Goal: Task Accomplishment & Management: Manage account settings

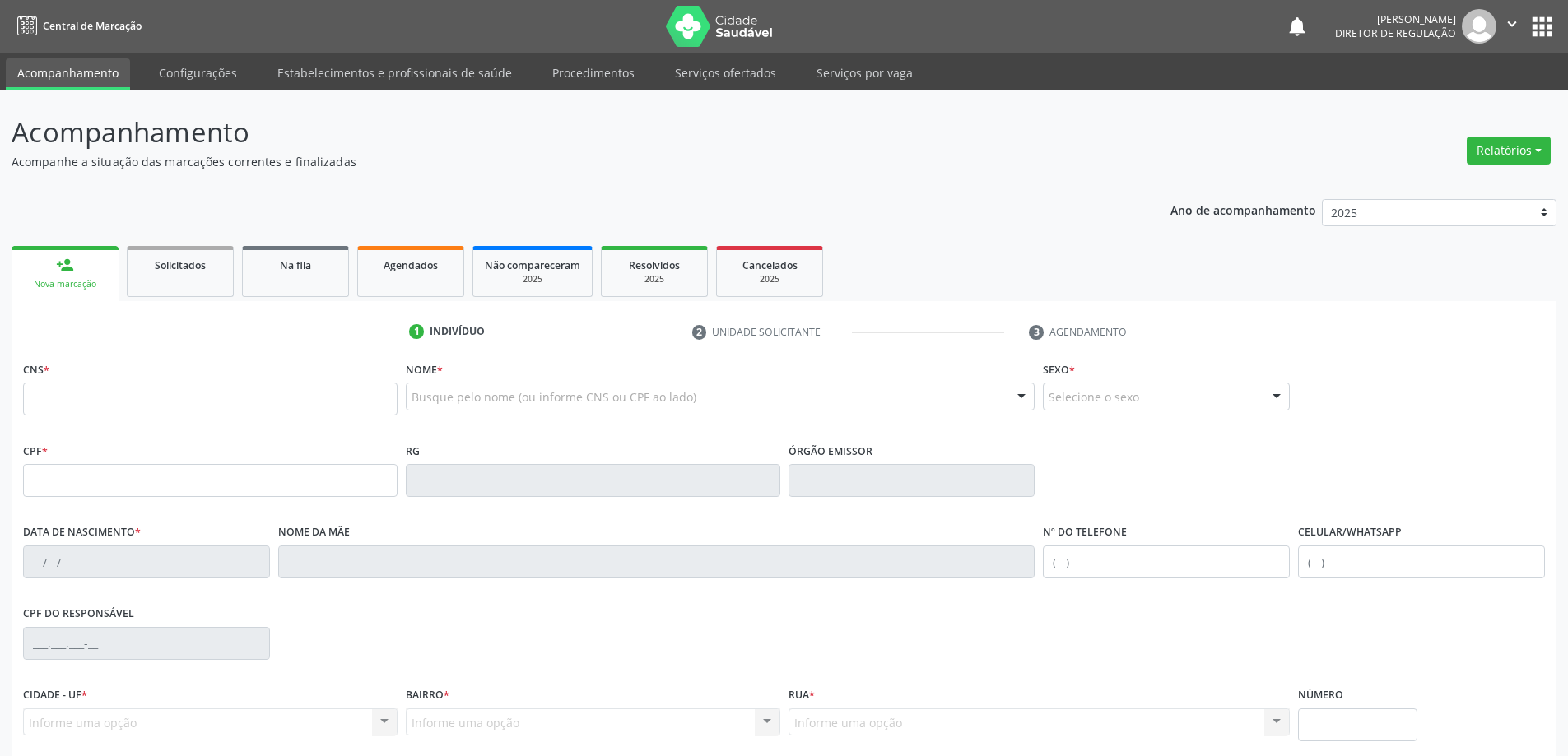
click at [720, 88] on li "Serviços ofertados" at bounding box center [725, 74] width 125 height 32
click at [717, 69] on link "Serviços ofertados" at bounding box center [725, 72] width 125 height 29
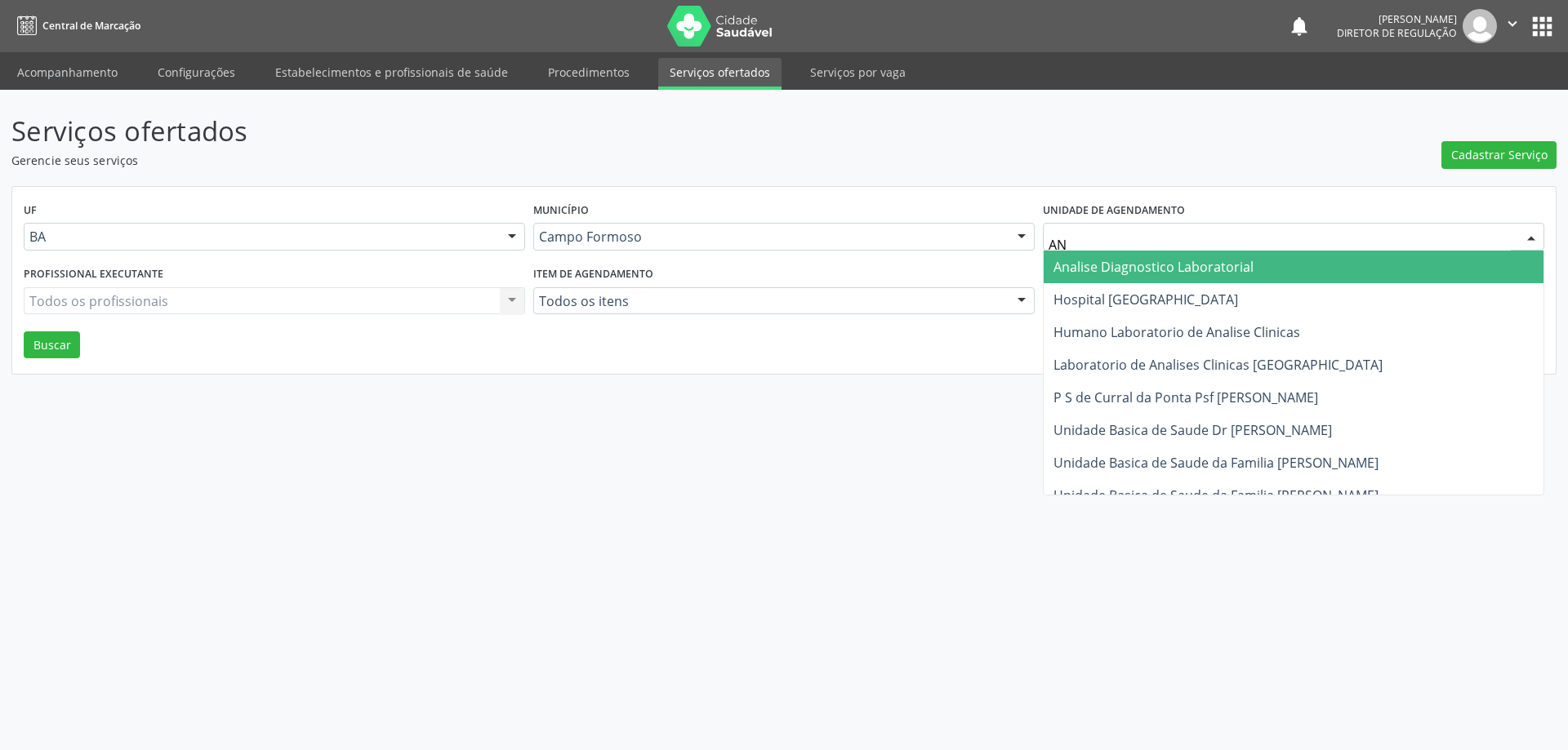
type input "ANA"
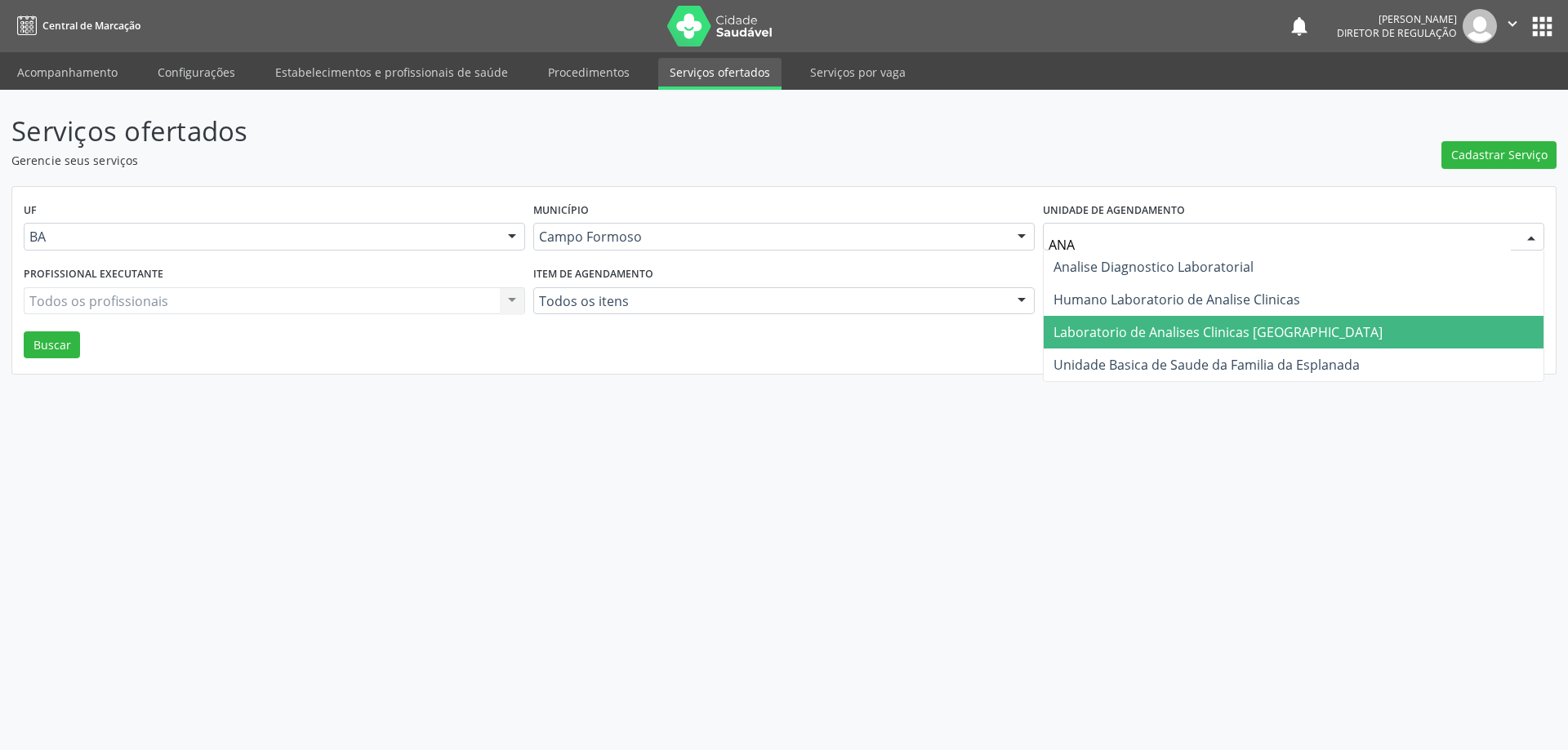
click at [1153, 323] on span "Laboratorio de Analises Clinicas [GEOGRAPHIC_DATA]" at bounding box center [1218, 332] width 330 height 18
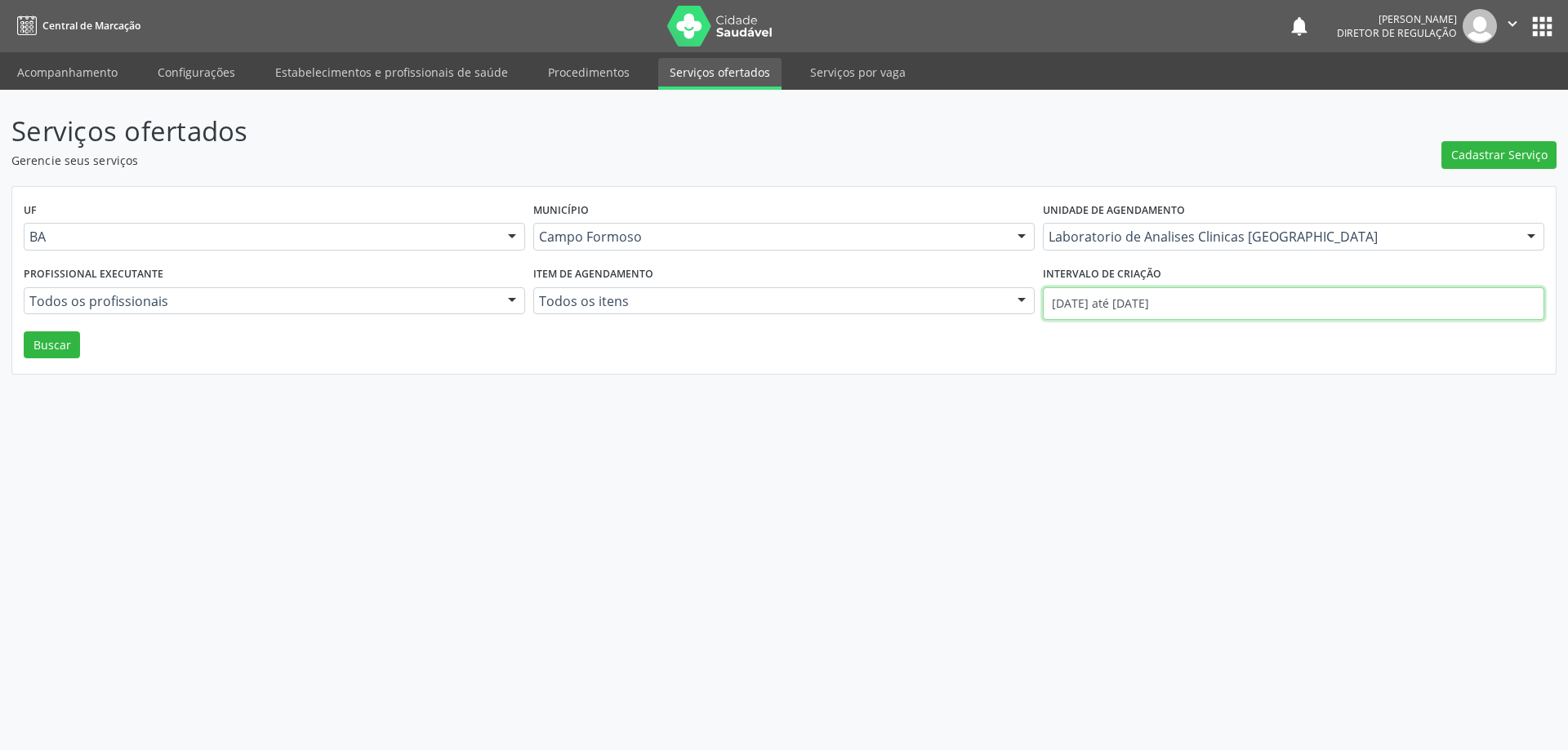
click at [1080, 306] on input "[DATE] até [DATE]" at bounding box center [1294, 303] width 501 height 32
click at [56, 353] on button "Buscar" at bounding box center [52, 345] width 56 height 28
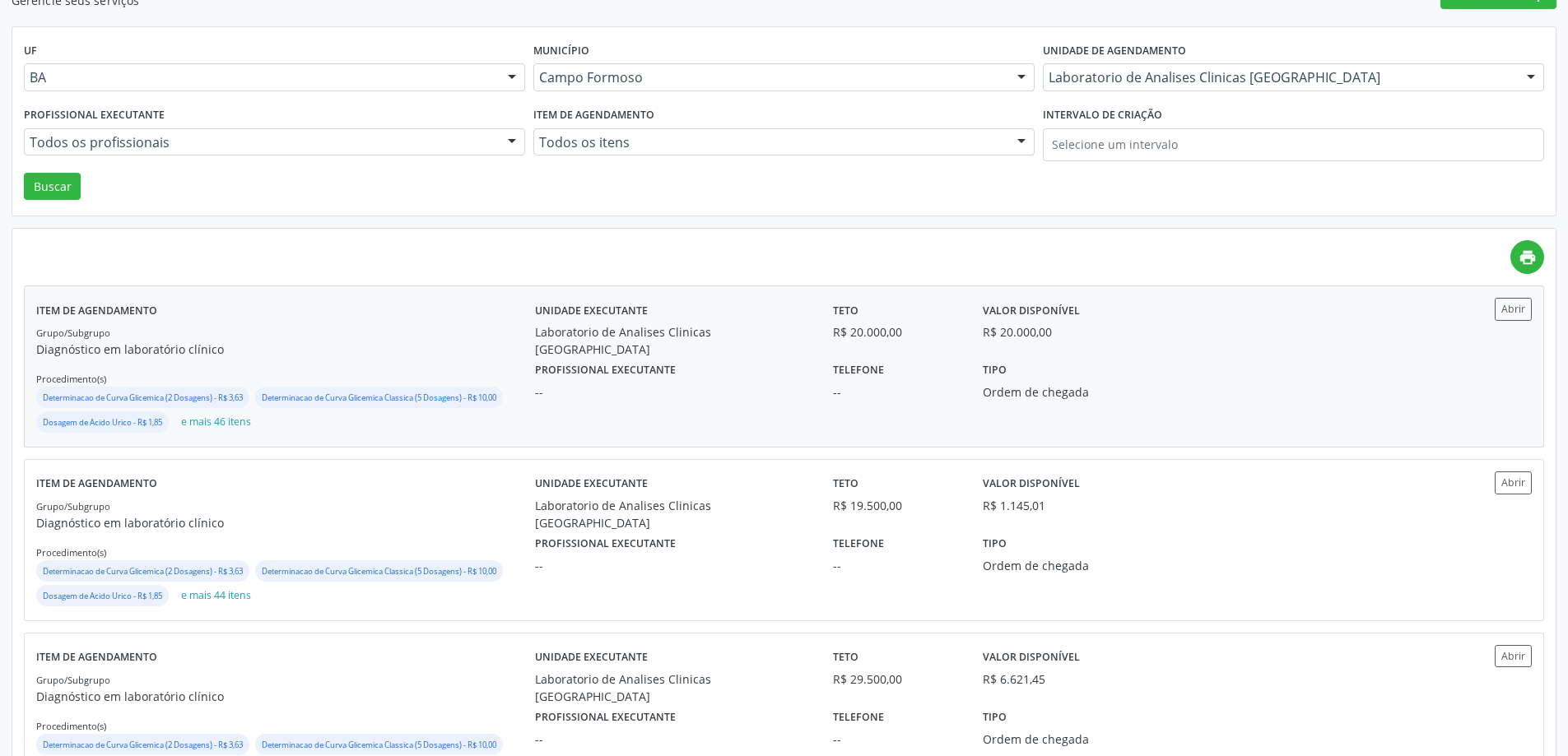
scroll to position [164, 0]
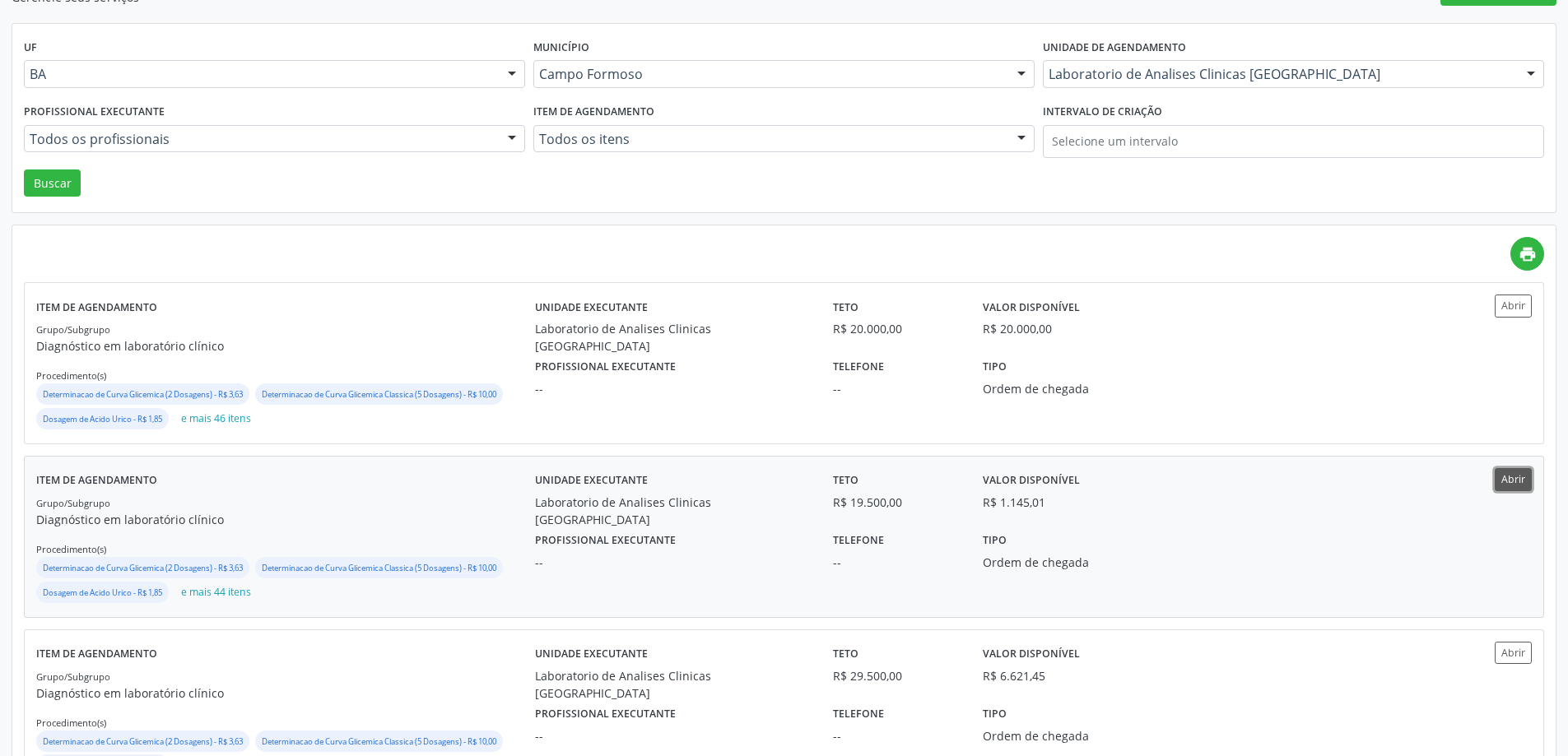
click at [1518, 483] on button "Abrir" at bounding box center [1513, 479] width 37 height 22
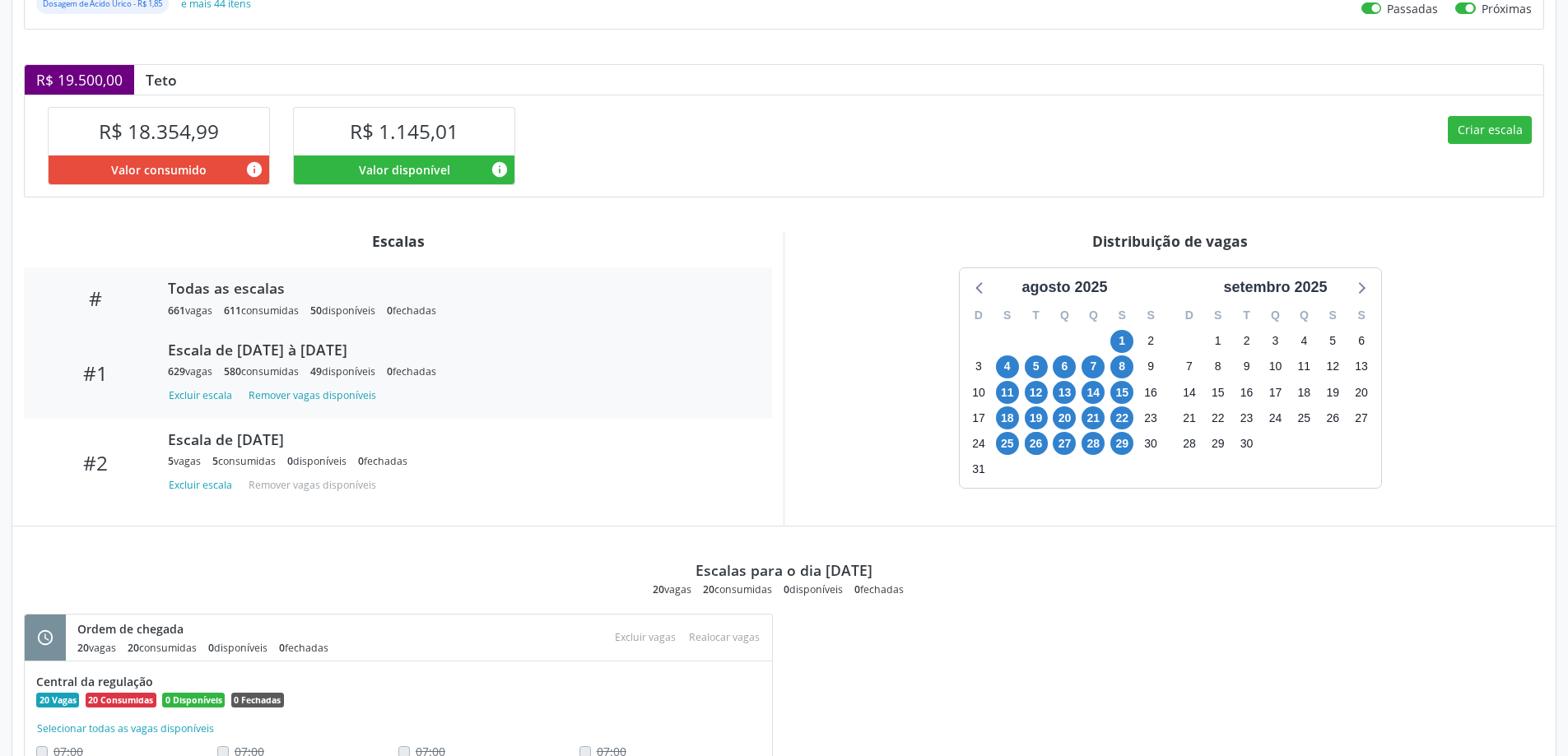
scroll to position [382, 0]
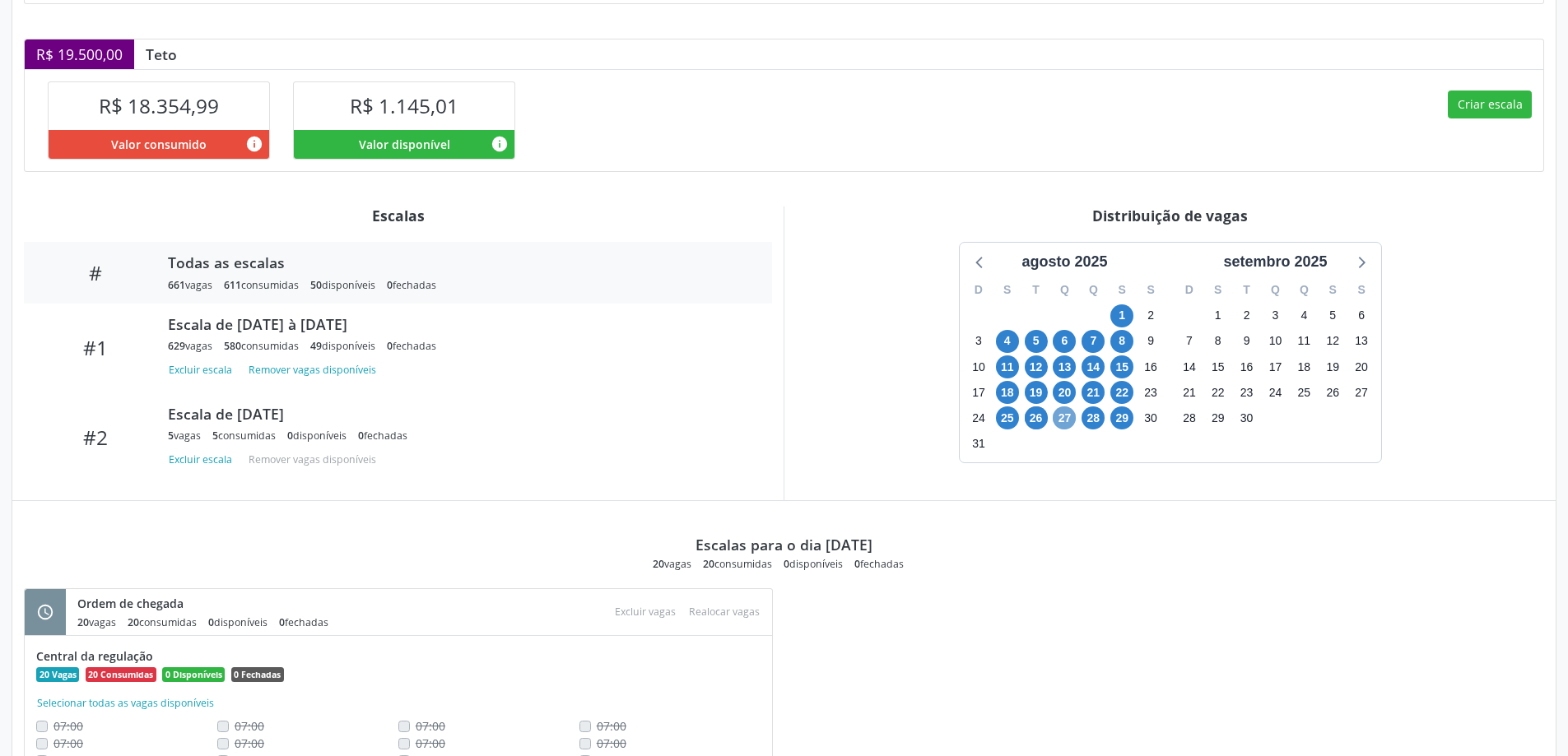
click at [1065, 422] on span "27" at bounding box center [1064, 418] width 23 height 23
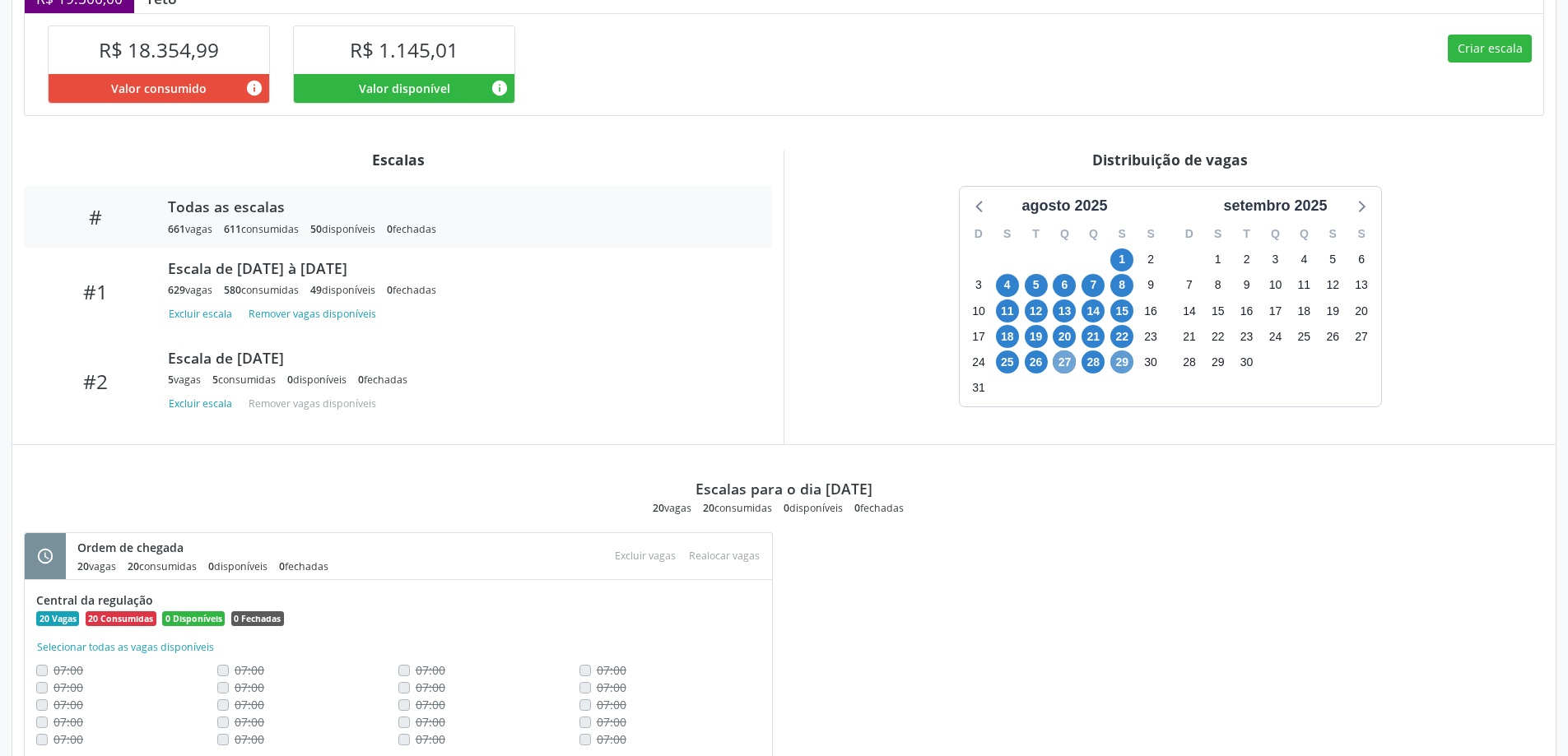
scroll to position [465, 0]
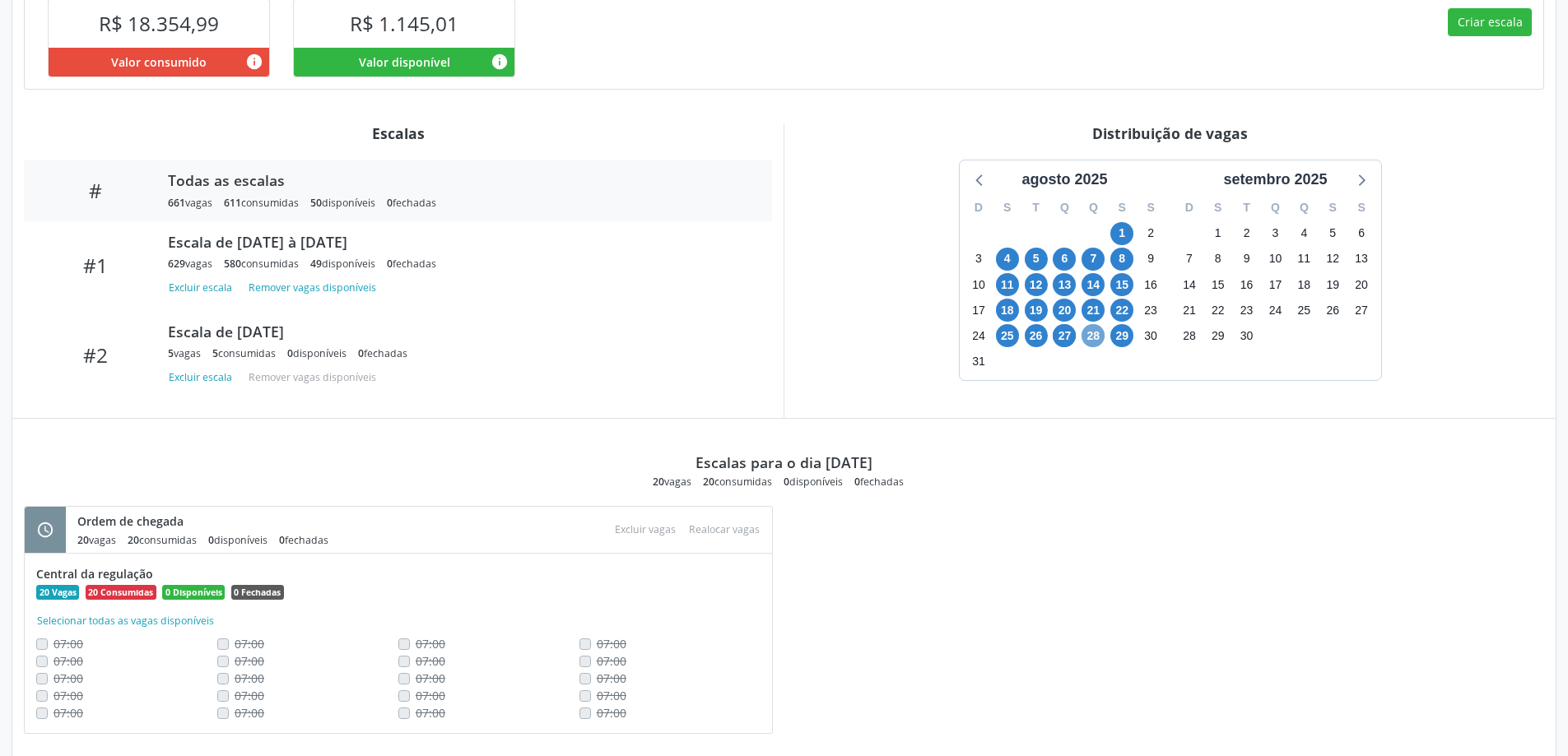
click at [1091, 340] on span "28" at bounding box center [1094, 336] width 23 height 23
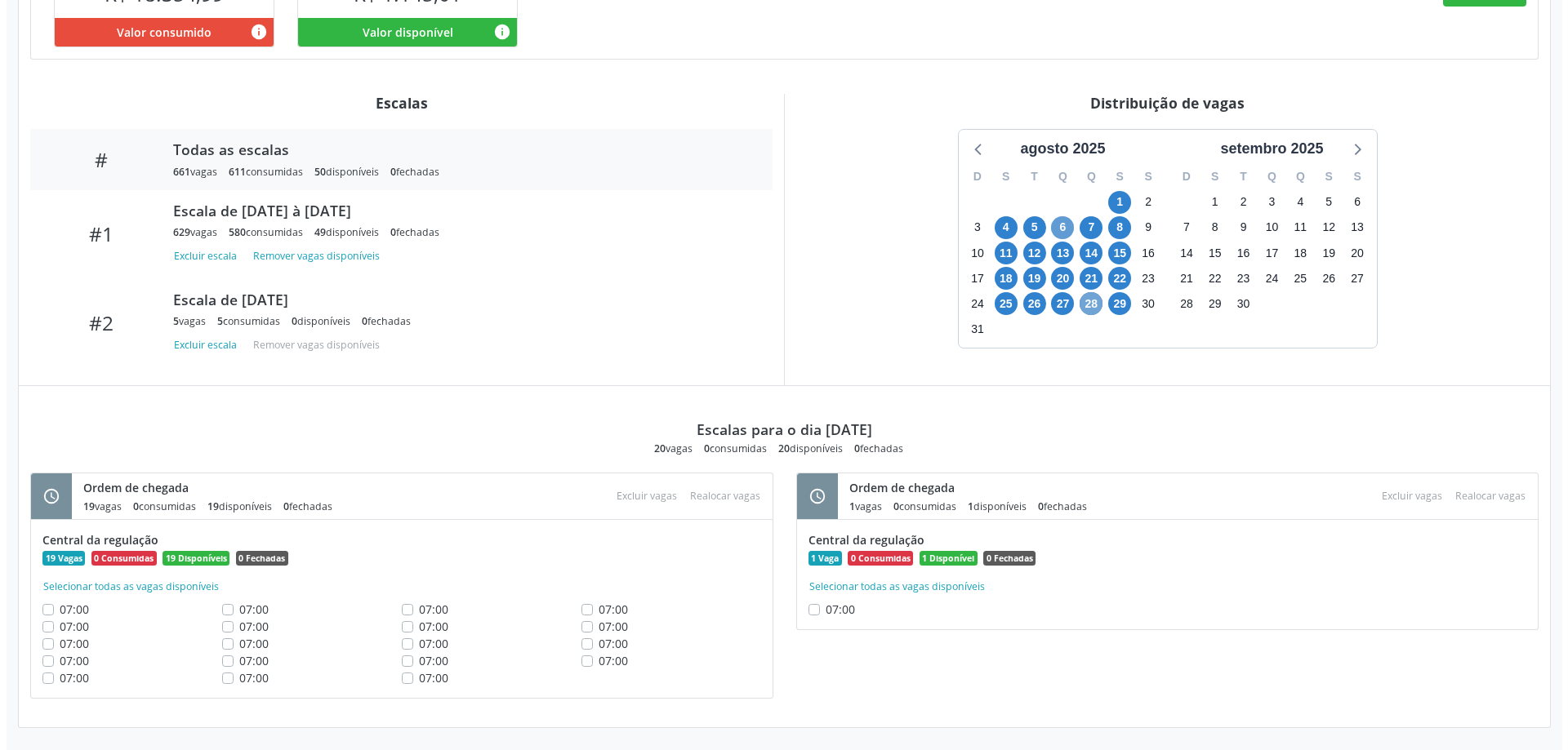
scroll to position [491, 0]
click at [819, 608] on label "07:00" at bounding box center [834, 609] width 30 height 18
click at [804, 608] on input "07:00" at bounding box center [807, 607] width 11 height 15
checkbox input "true"
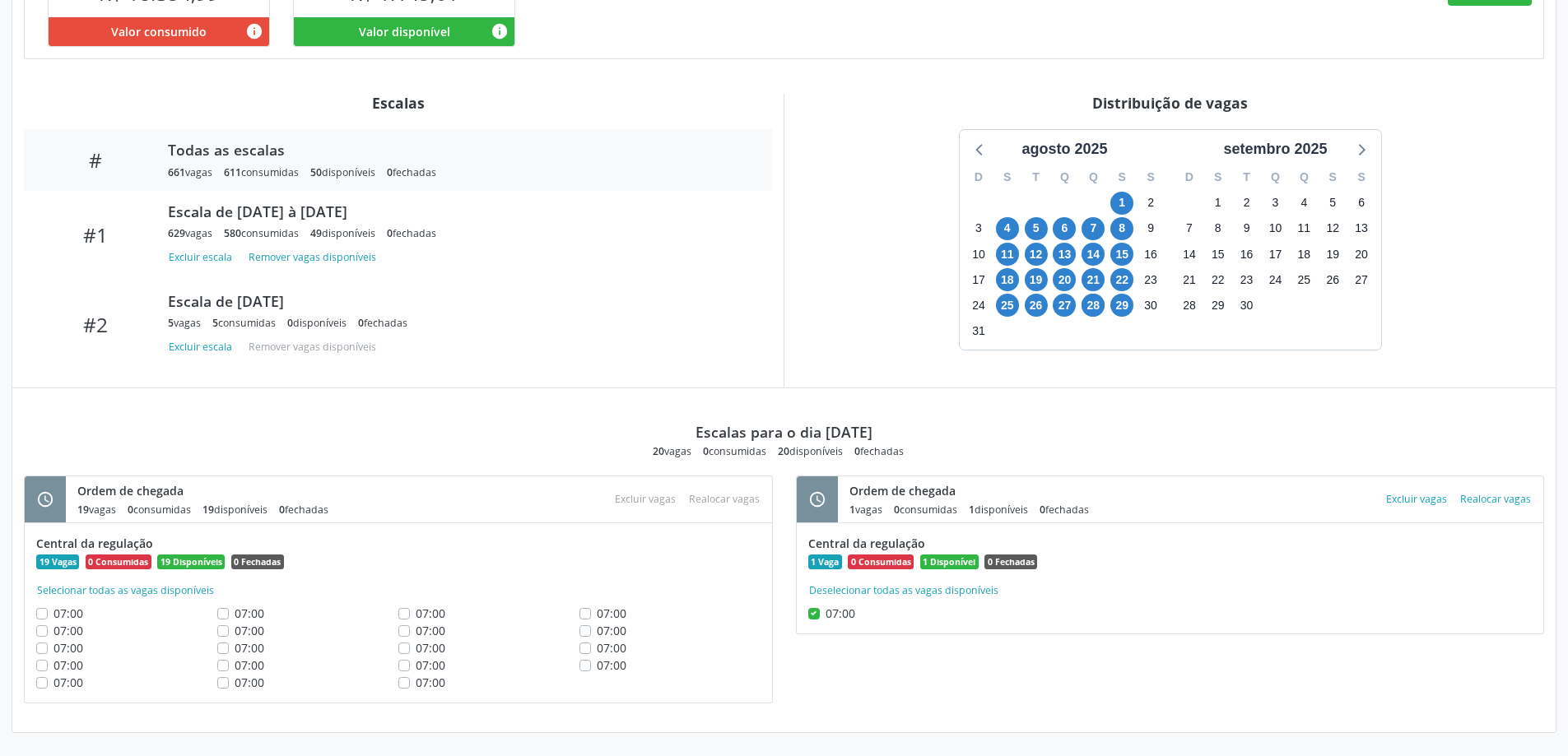
click at [591, 620] on div "07:00" at bounding box center [670, 614] width 181 height 18
click at [575, 634] on div "07:00" at bounding box center [489, 631] width 181 height 18
click at [597, 633] on label "07:00" at bounding box center [612, 631] width 30 height 18
click at [582, 633] on input "07:00" at bounding box center [585, 630] width 11 height 15
checkbox input "true"
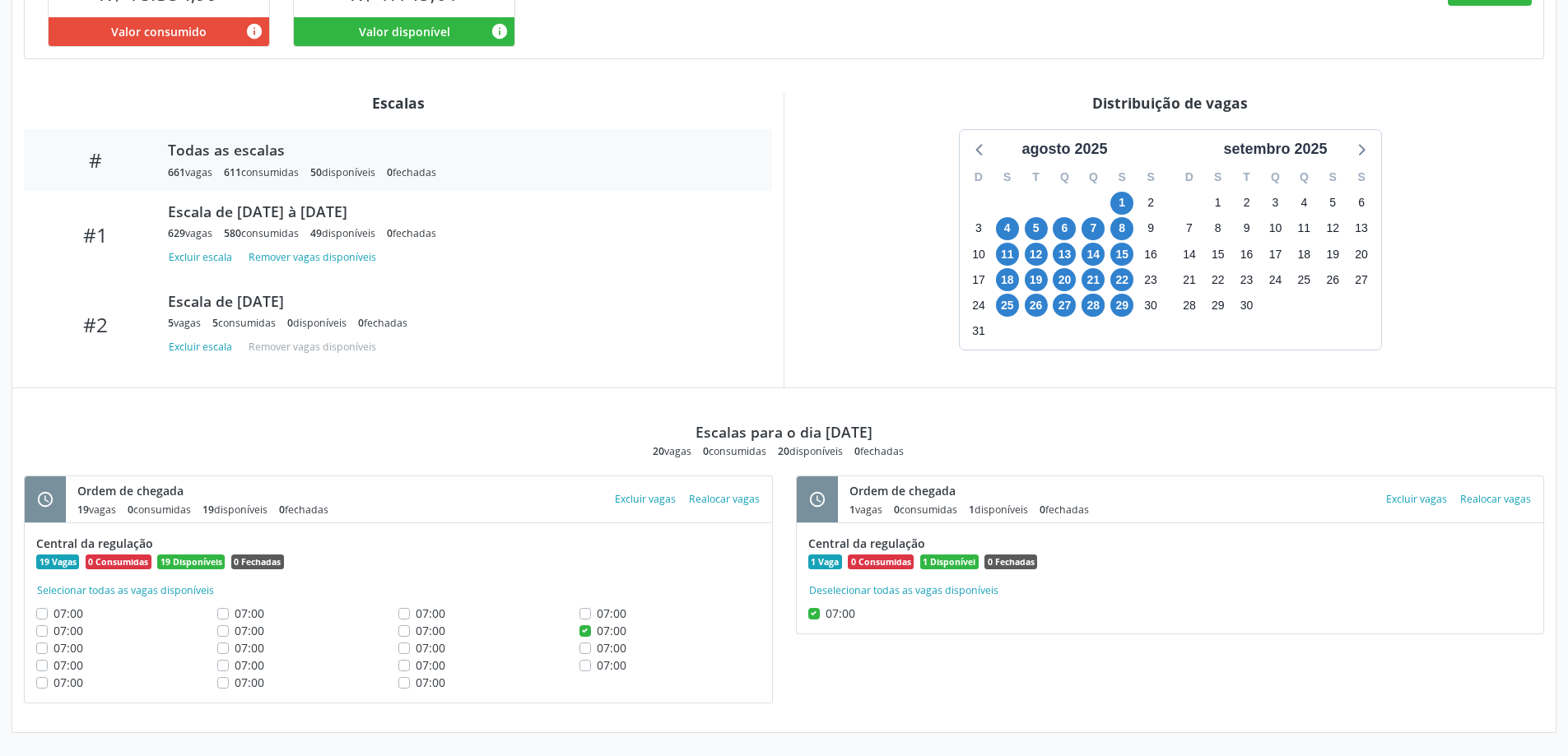
click at [597, 647] on label "07:00" at bounding box center [612, 648] width 30 height 18
click at [590, 647] on input "07:00" at bounding box center [585, 646] width 11 height 15
checkbox input "true"
drag, startPoint x: 584, startPoint y: 665, endPoint x: 577, endPoint y: 625, distance: 40.6
click at [597, 660] on label "07:00" at bounding box center [612, 666] width 30 height 18
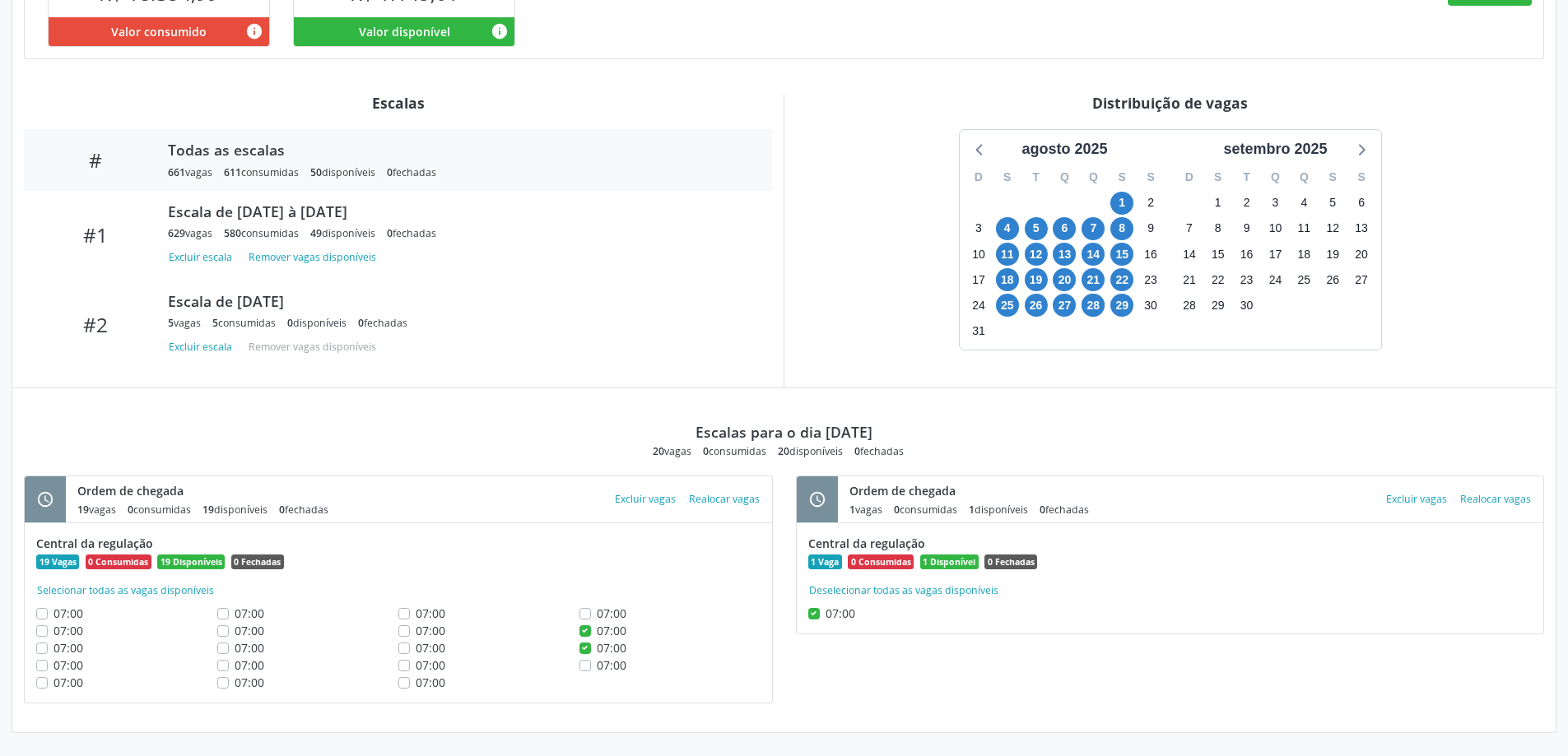
click at [582, 660] on input "07:00" at bounding box center [585, 664] width 11 height 15
checkbox input "true"
click at [591, 617] on div "07:00" at bounding box center [670, 614] width 181 height 18
click at [436, 612] on span "07:00" at bounding box center [431, 614] width 30 height 16
click at [410, 612] on input "07:00" at bounding box center [404, 612] width 11 height 15
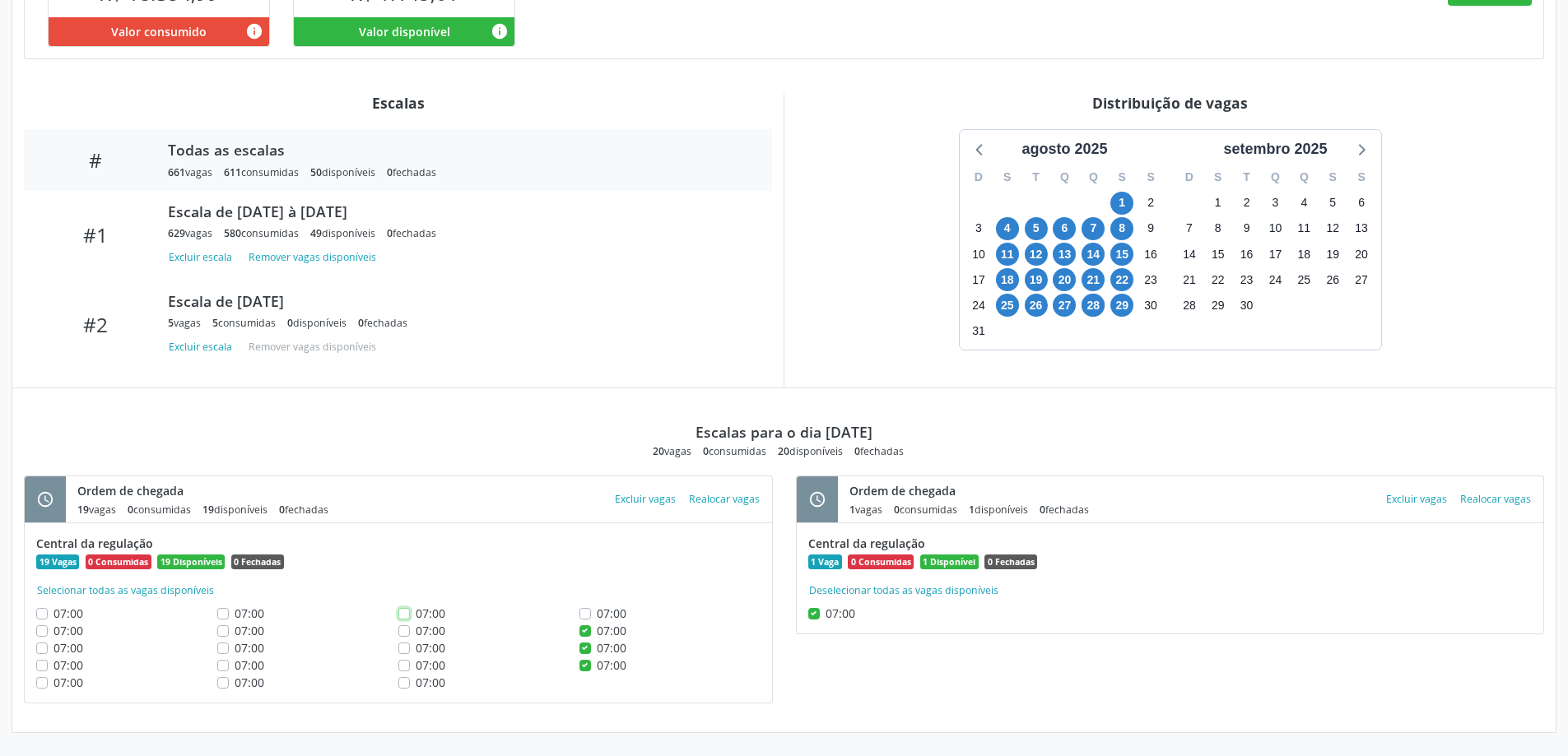
checkbox input "true"
click at [421, 633] on span "07:00" at bounding box center [431, 631] width 30 height 16
click at [410, 633] on input "07:00" at bounding box center [404, 630] width 11 height 15
checkbox input "true"
click at [423, 646] on span "07:00" at bounding box center [431, 648] width 30 height 16
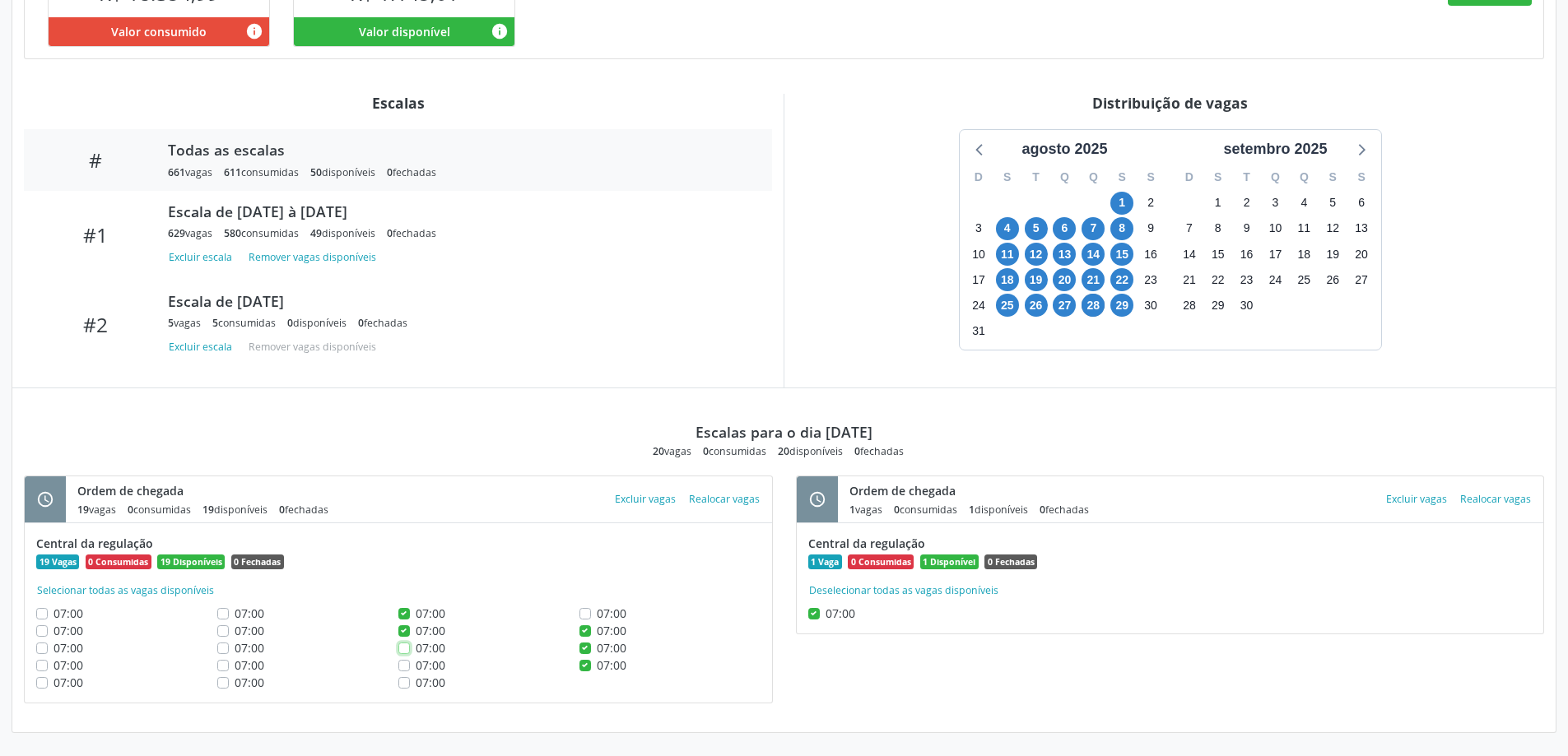
click at [410, 646] on input "07:00" at bounding box center [404, 646] width 11 height 15
checkbox input "true"
click at [428, 662] on span "07:00" at bounding box center [431, 666] width 30 height 16
click at [410, 662] on input "07:00" at bounding box center [404, 664] width 11 height 15
checkbox input "true"
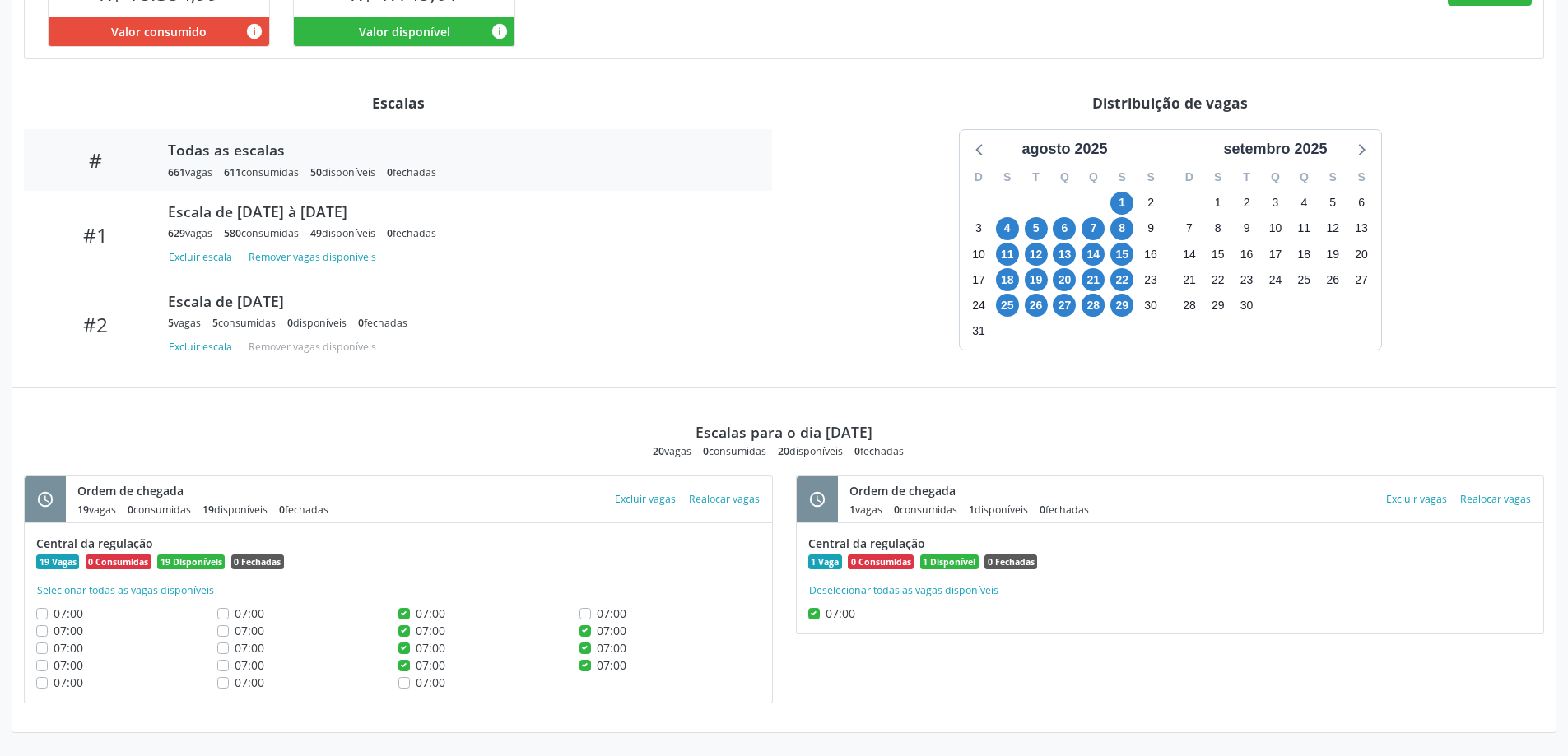
click at [429, 677] on span "07:00" at bounding box center [431, 683] width 30 height 16
click at [410, 677] on input "07:00" at bounding box center [404, 681] width 11 height 15
checkbox input "true"
click at [606, 612] on span "07:00" at bounding box center [612, 614] width 30 height 16
click at [591, 612] on input "07:00" at bounding box center [585, 612] width 11 height 15
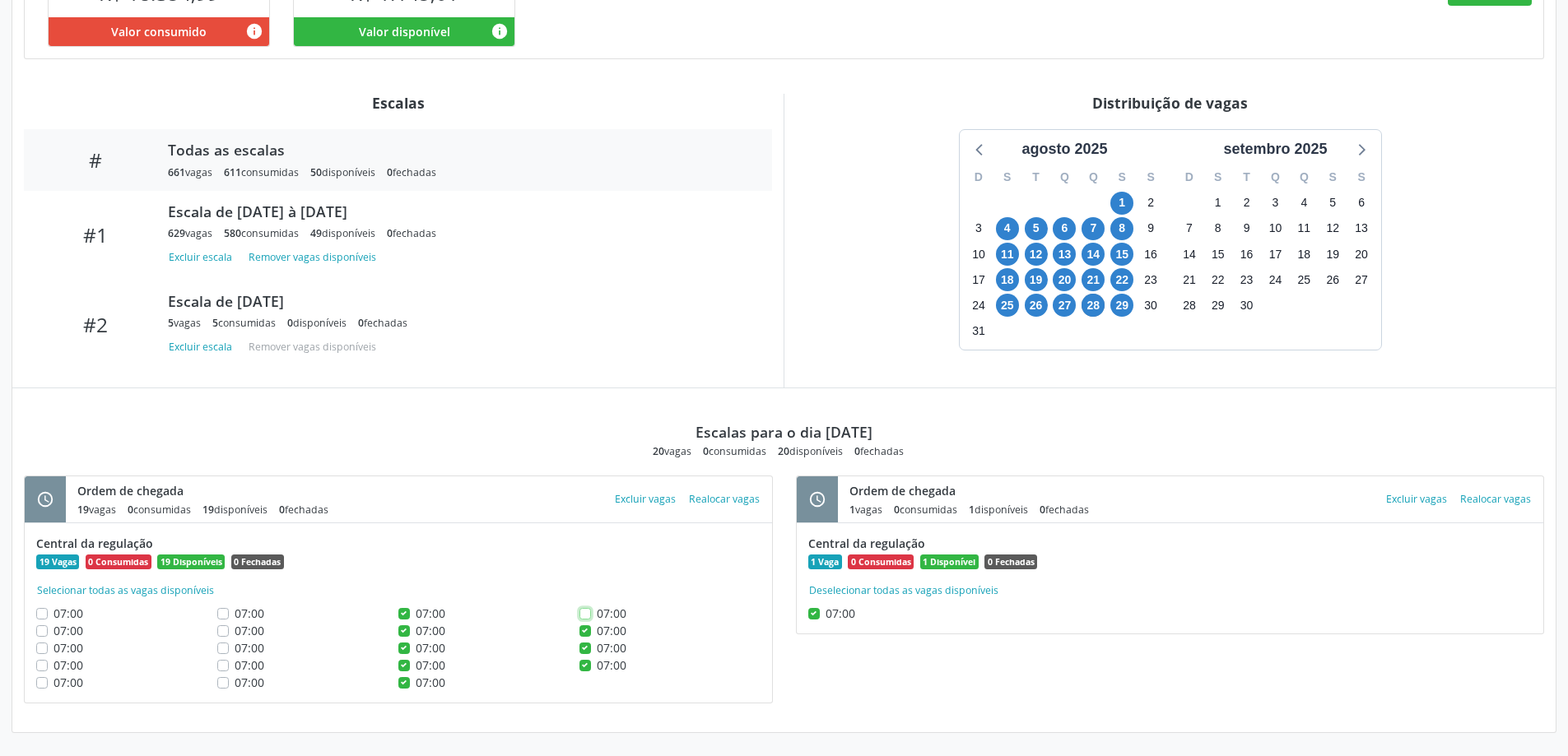
checkbox input "true"
click at [663, 494] on button "Excluir vagas" at bounding box center [646, 499] width 74 height 22
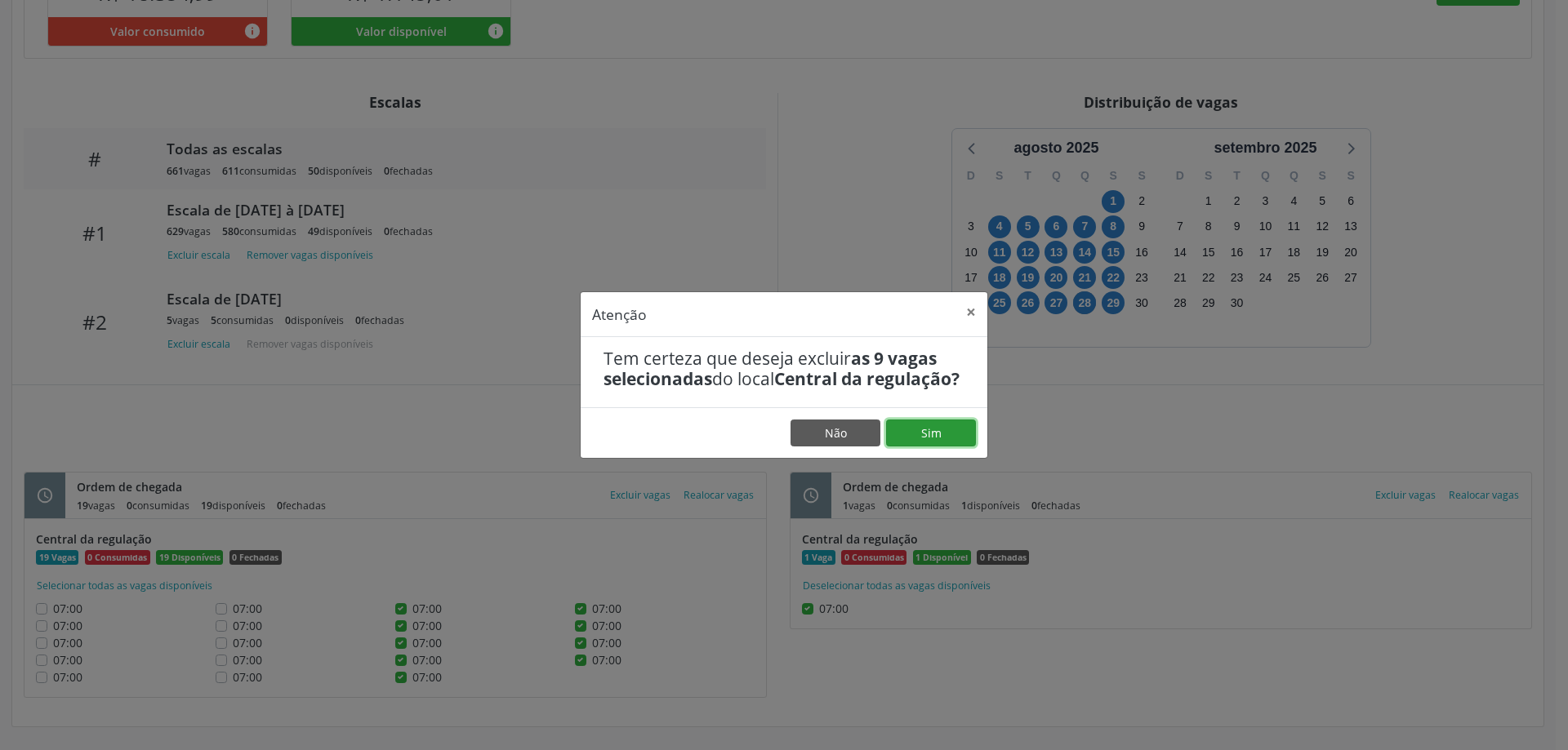
click at [942, 437] on button "Sim" at bounding box center [931, 434] width 90 height 28
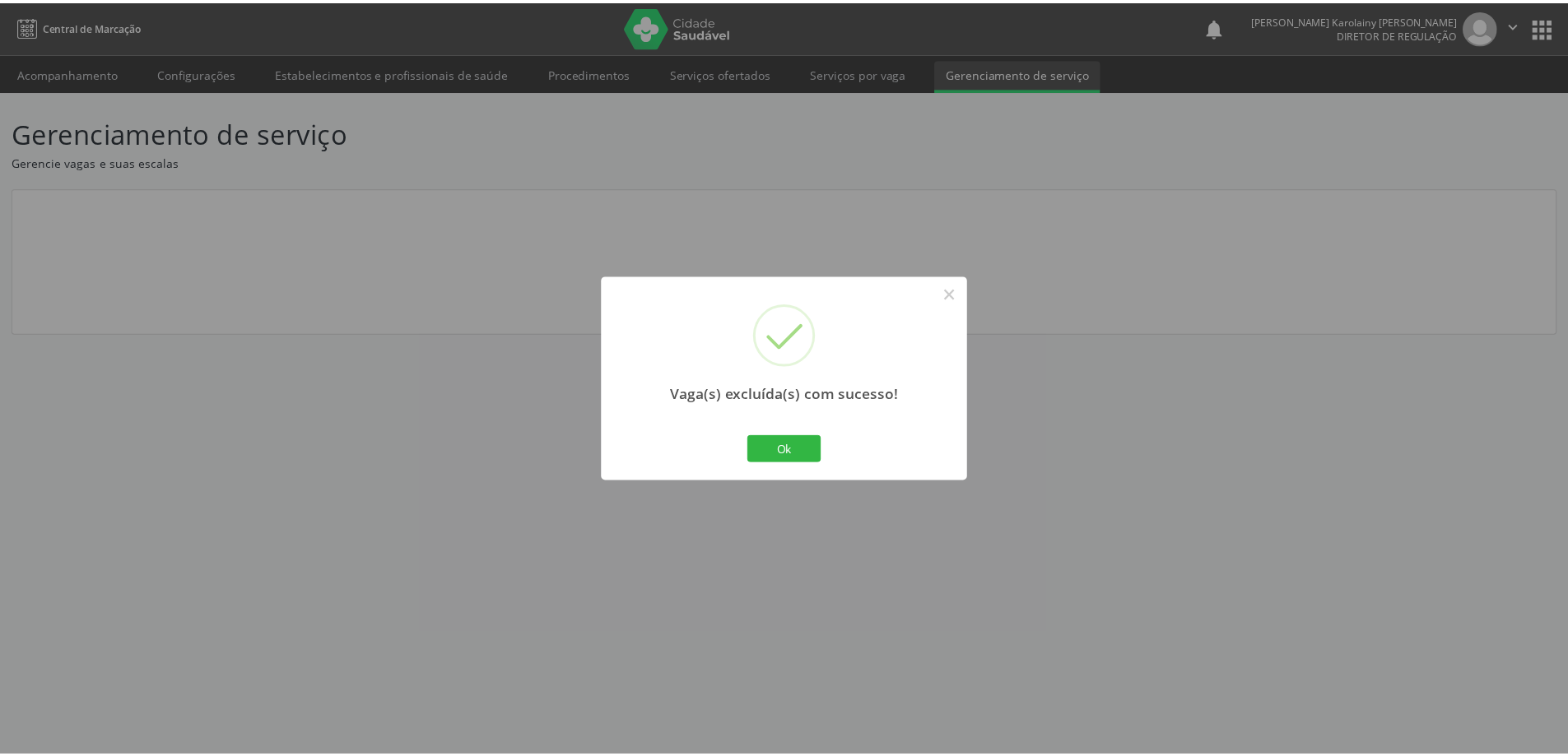
scroll to position [0, 0]
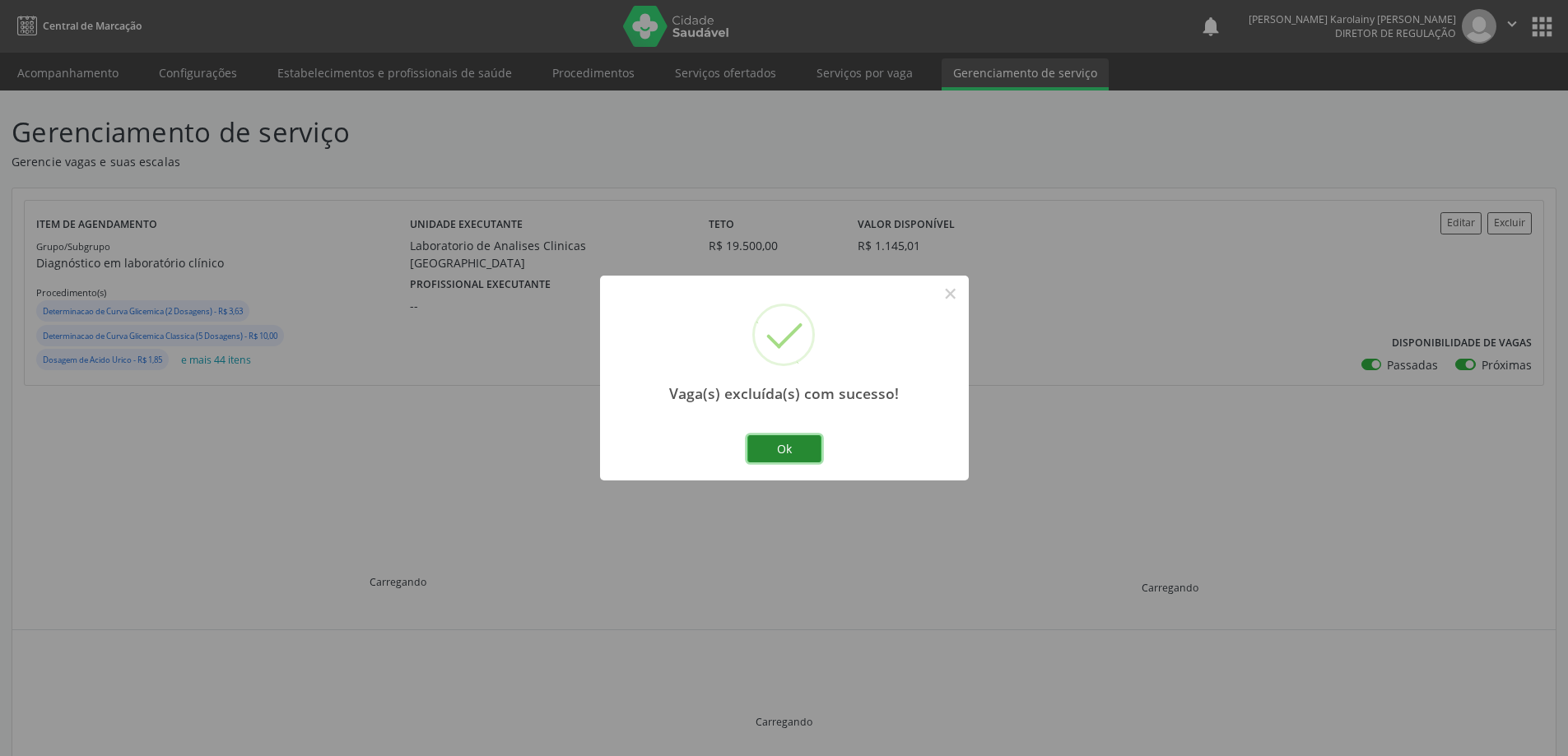
click at [785, 447] on button "Ok" at bounding box center [784, 450] width 74 height 28
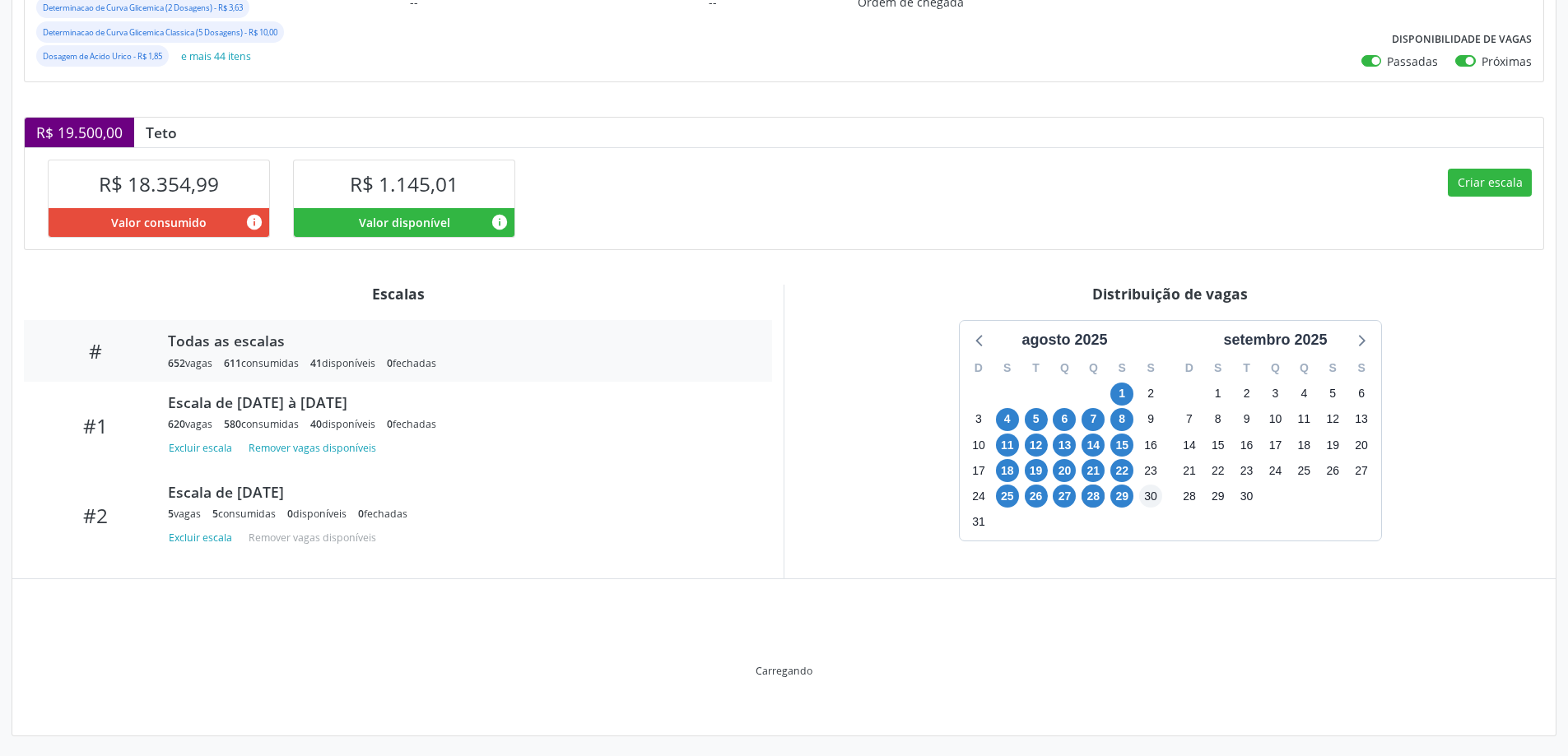
scroll to position [307, 0]
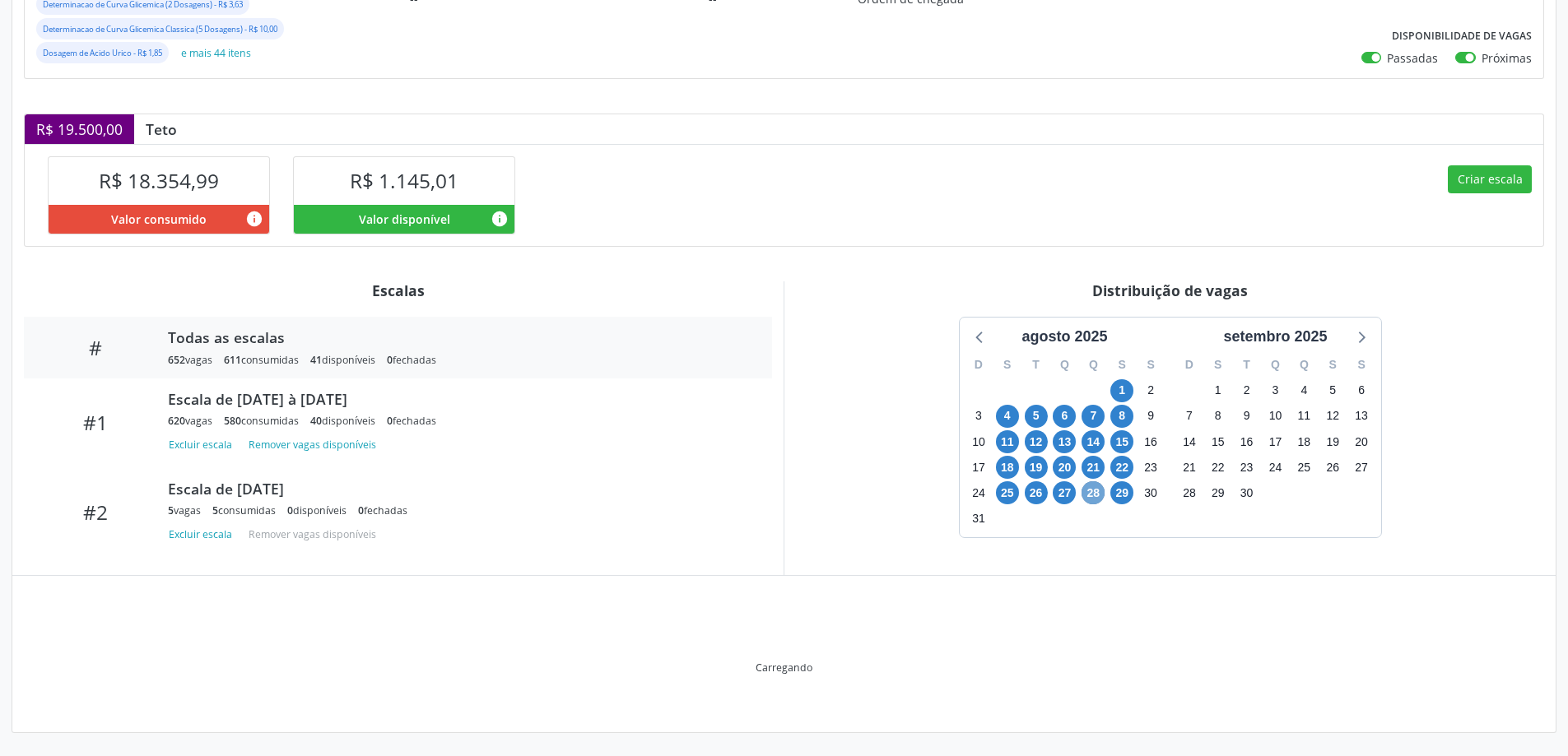
click at [1093, 497] on span "28" at bounding box center [1094, 493] width 23 height 23
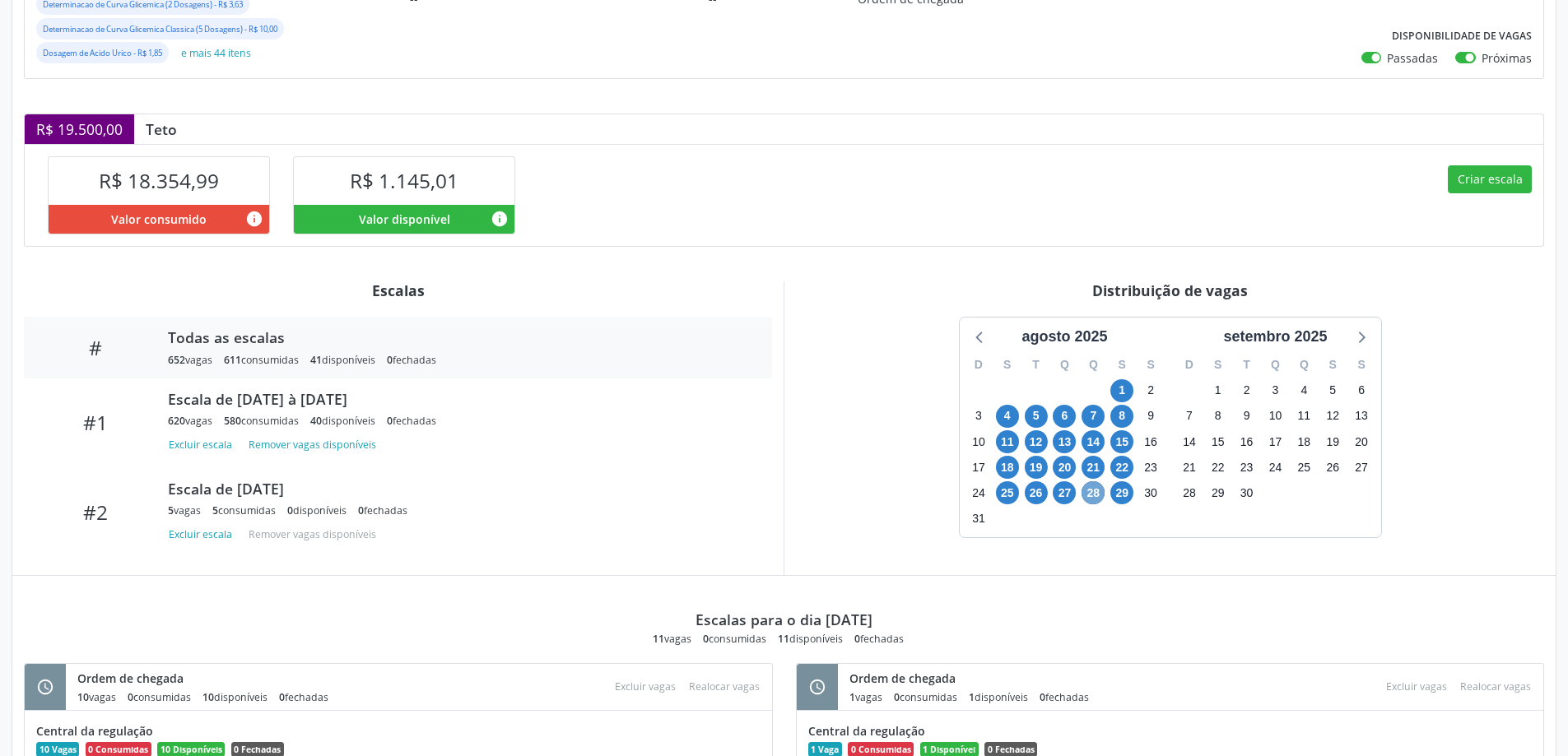
click at [1093, 497] on span "28" at bounding box center [1094, 493] width 23 height 23
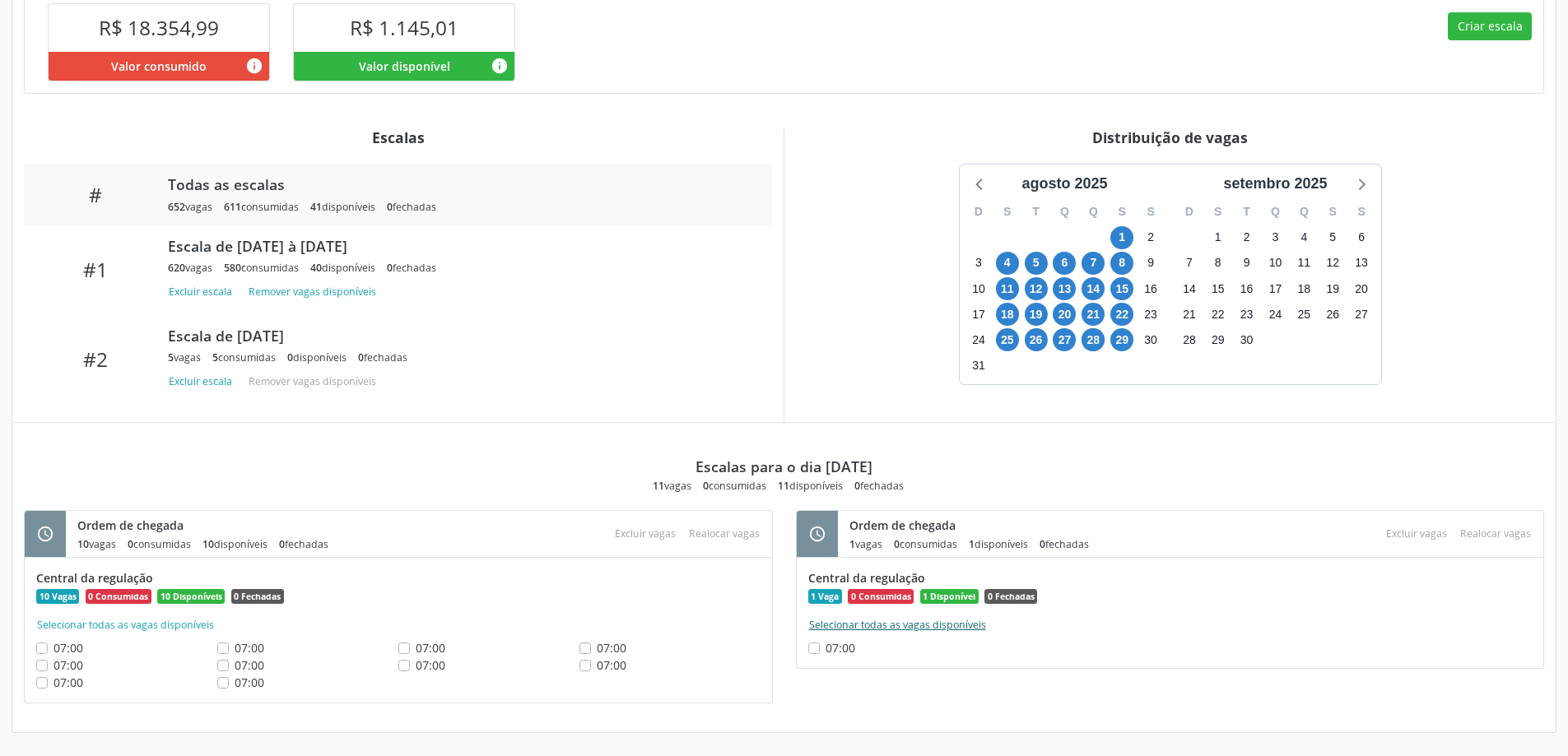
click at [920, 630] on button "Selecionar todas as vagas disponíveis" at bounding box center [898, 625] width 178 height 17
click at [920, 630] on button "Deselecionar todas as vagas disponíveis" at bounding box center [904, 625] width 191 height 17
checkbox input "false"
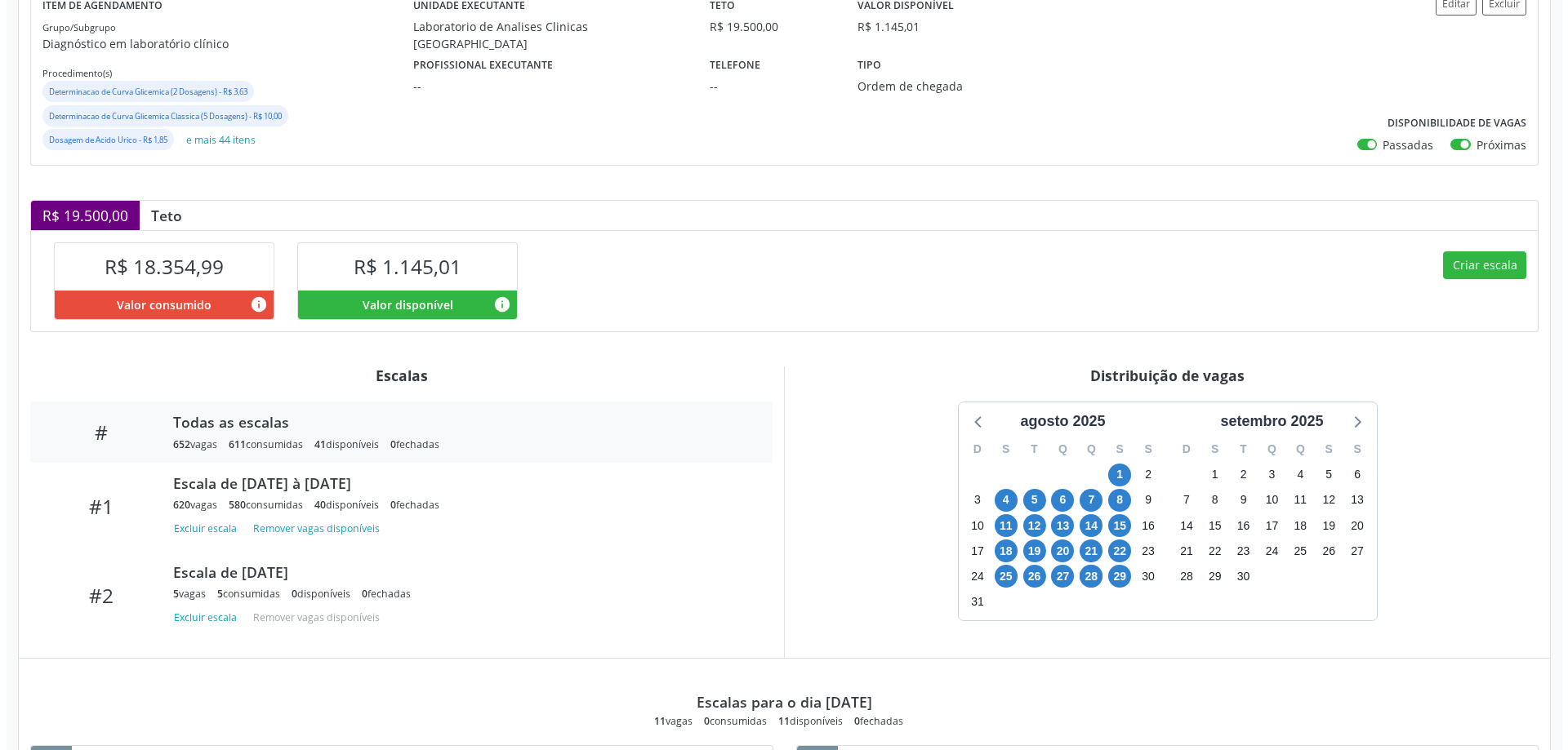
scroll to position [211, 0]
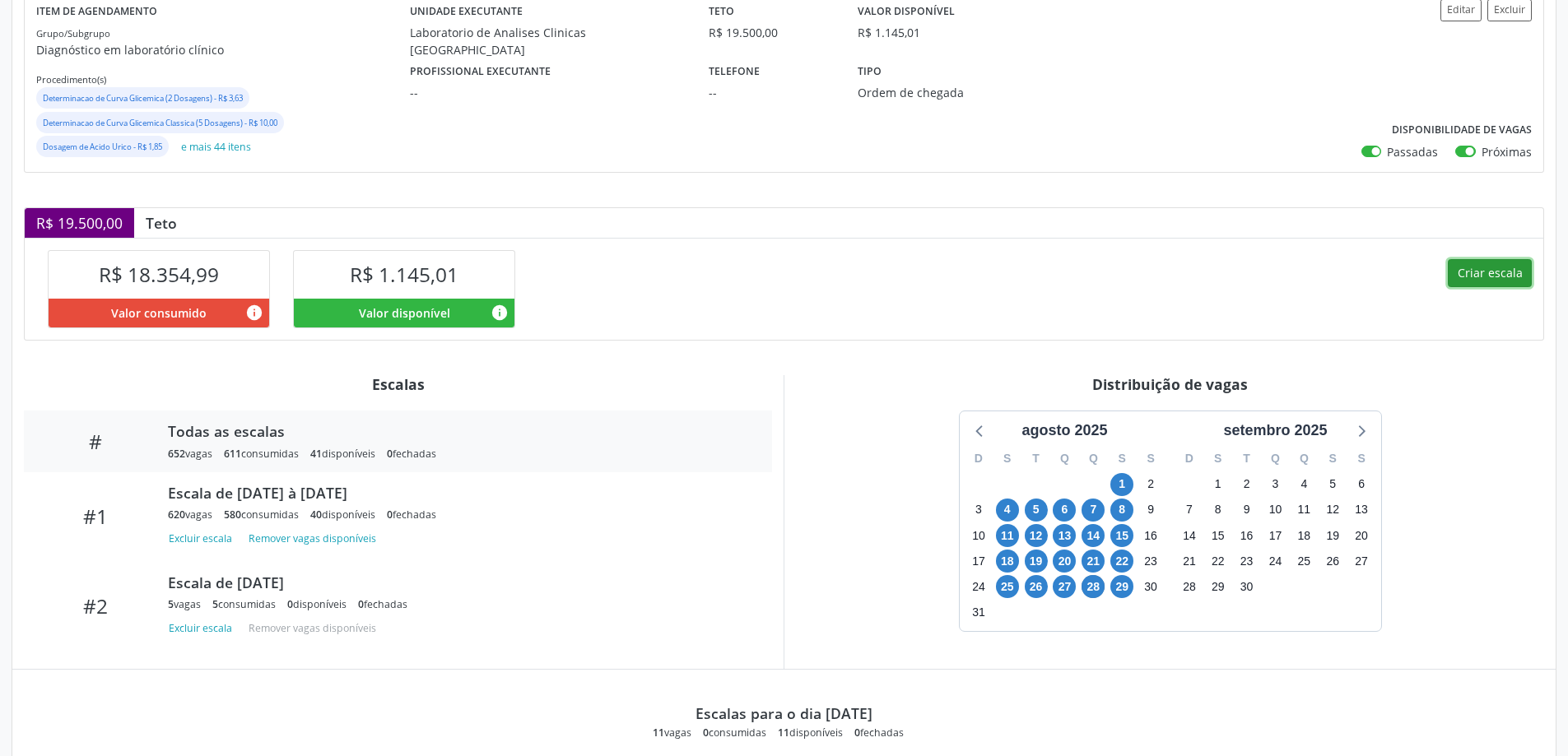
click at [1512, 282] on button "Criar escala" at bounding box center [1489, 274] width 84 height 28
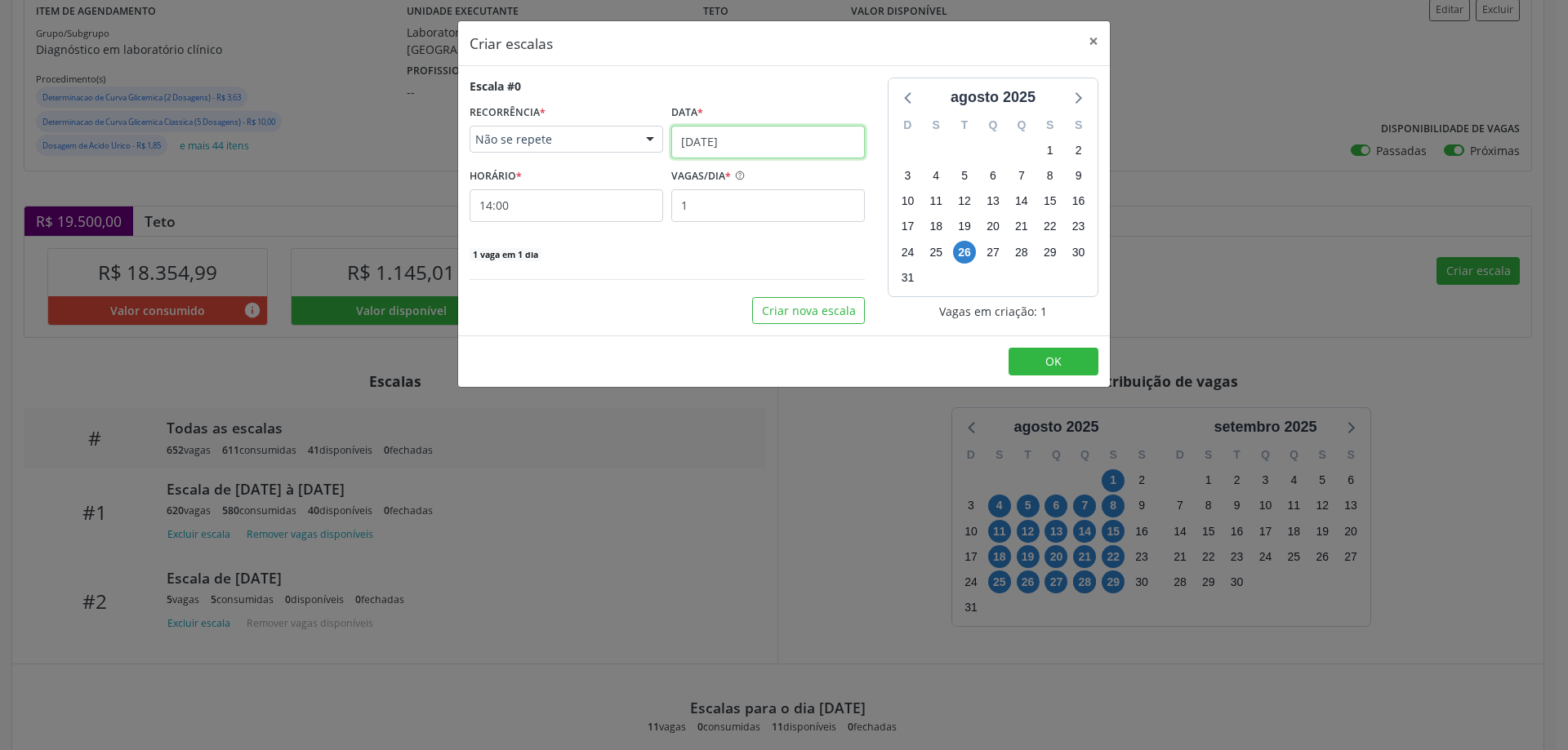
click at [777, 154] on input "26/08/2025" at bounding box center [768, 142] width 194 height 32
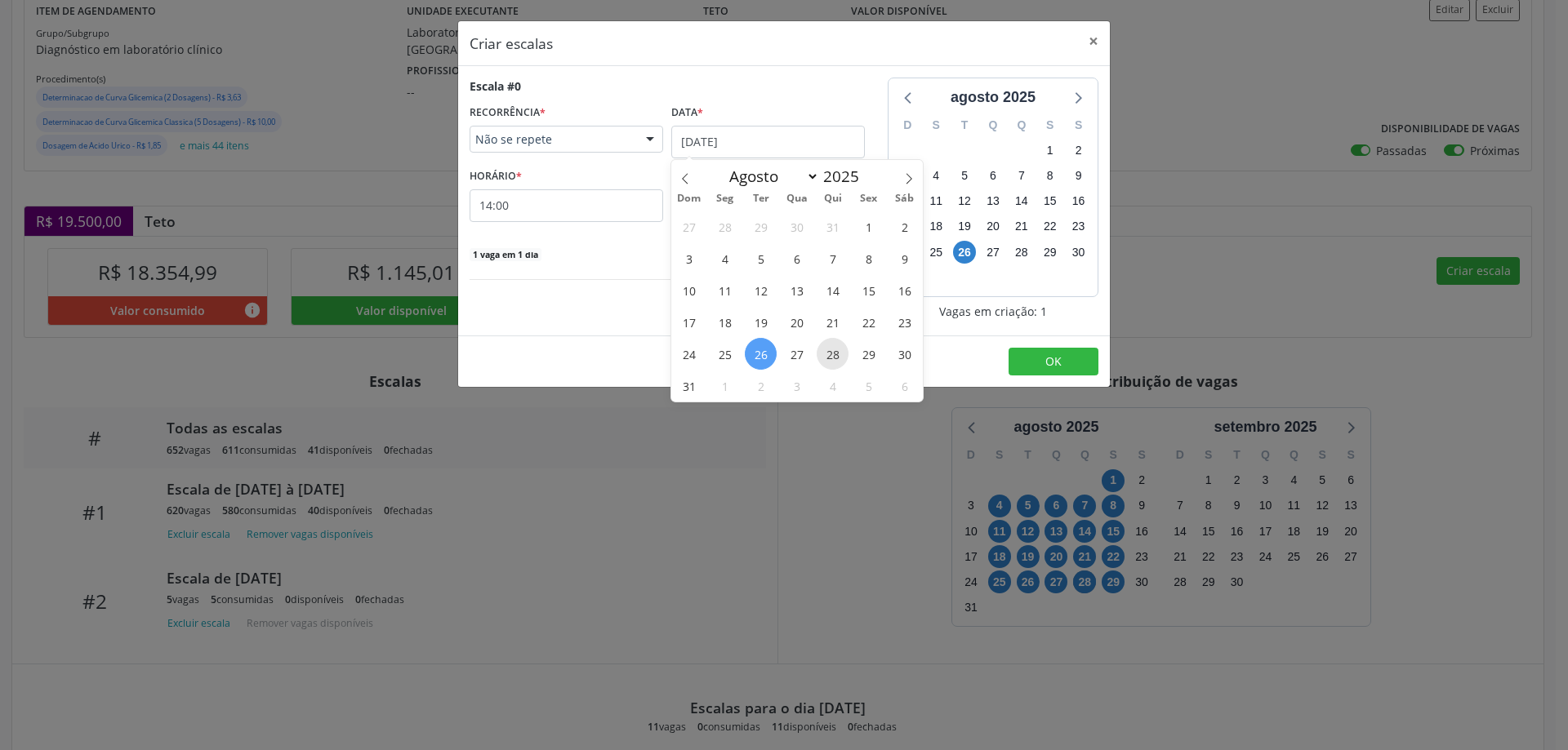
click at [839, 359] on span "28" at bounding box center [833, 354] width 32 height 32
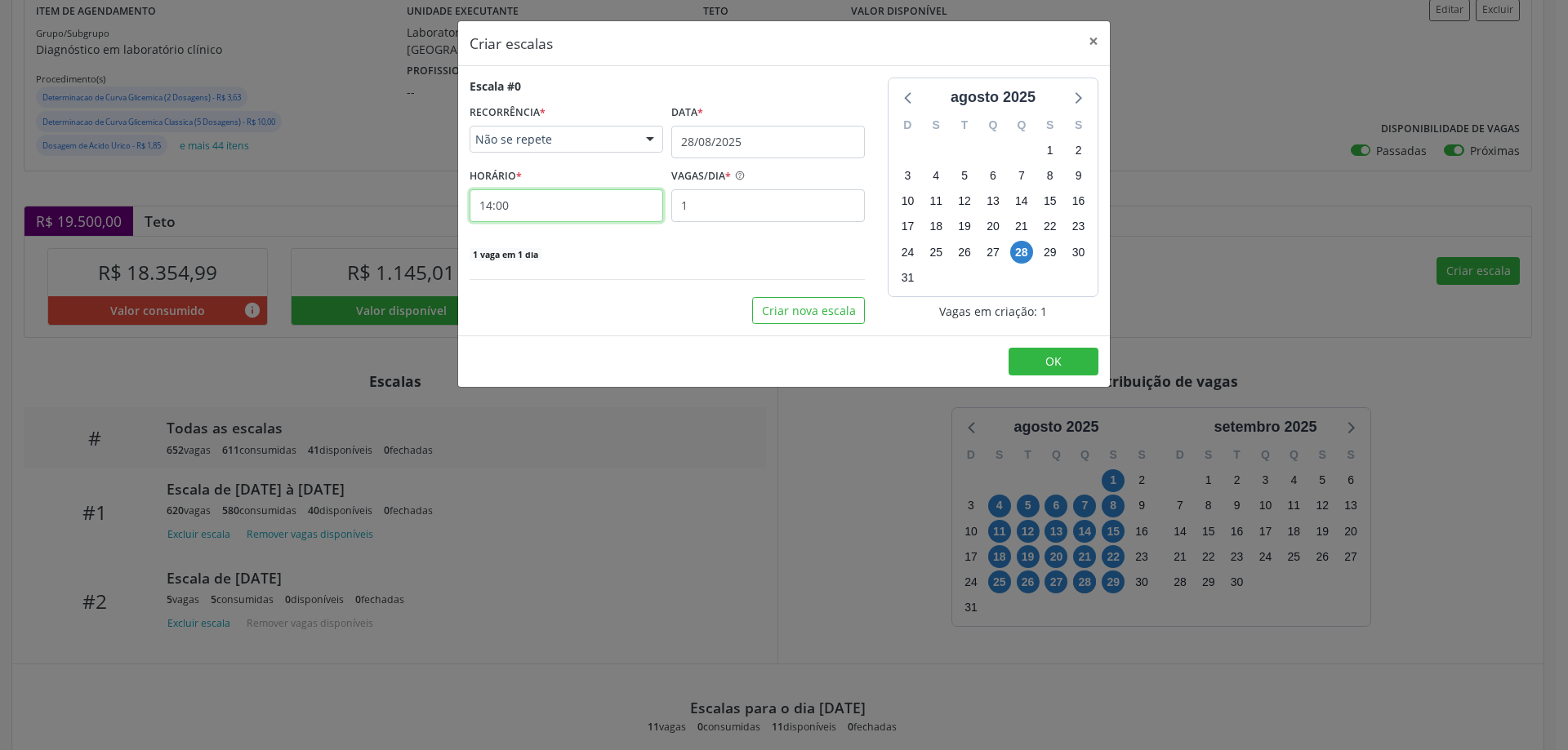
click at [601, 213] on input "14:00" at bounding box center [566, 205] width 194 height 32
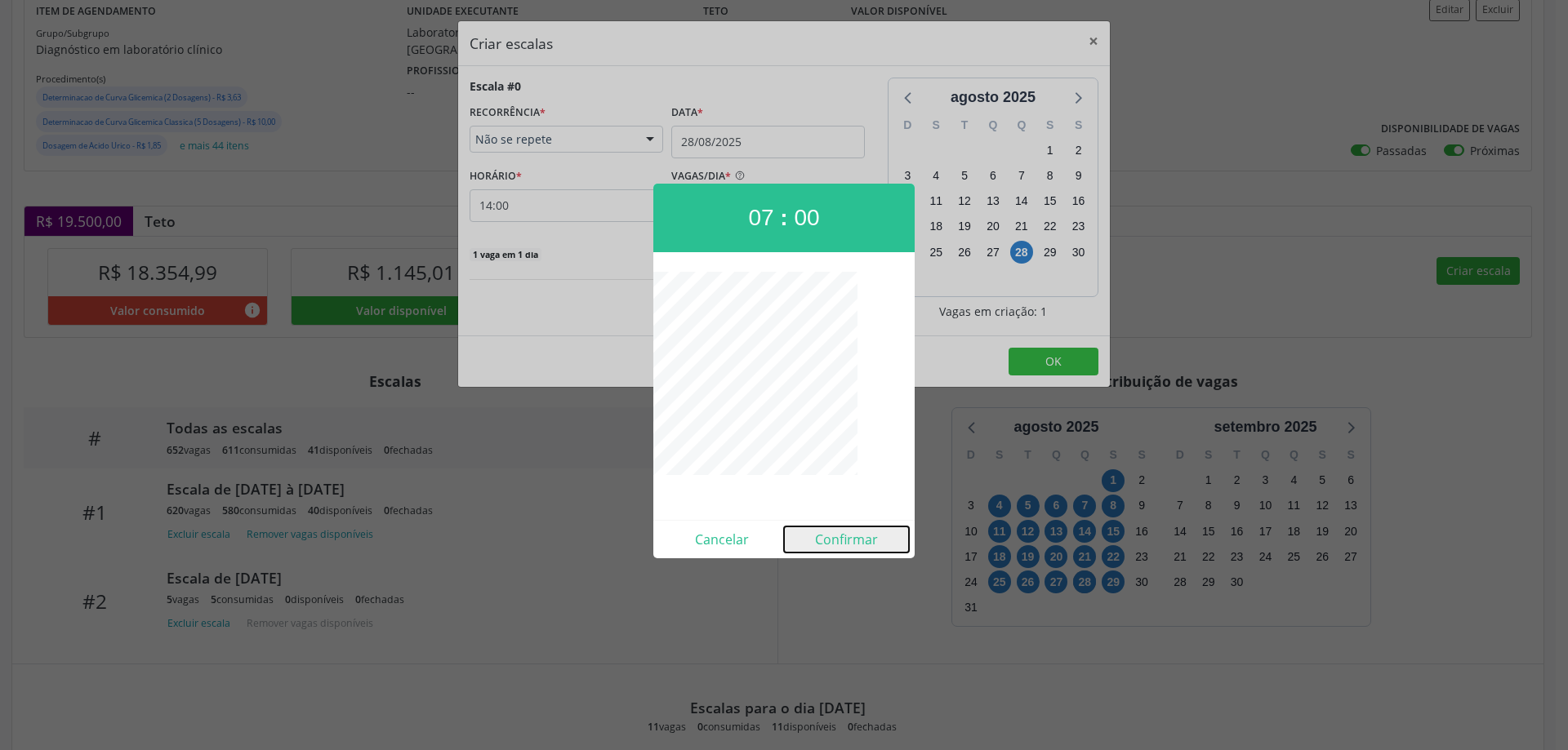
click at [843, 539] on button "Confirmar" at bounding box center [847, 540] width 125 height 26
type input "07:00"
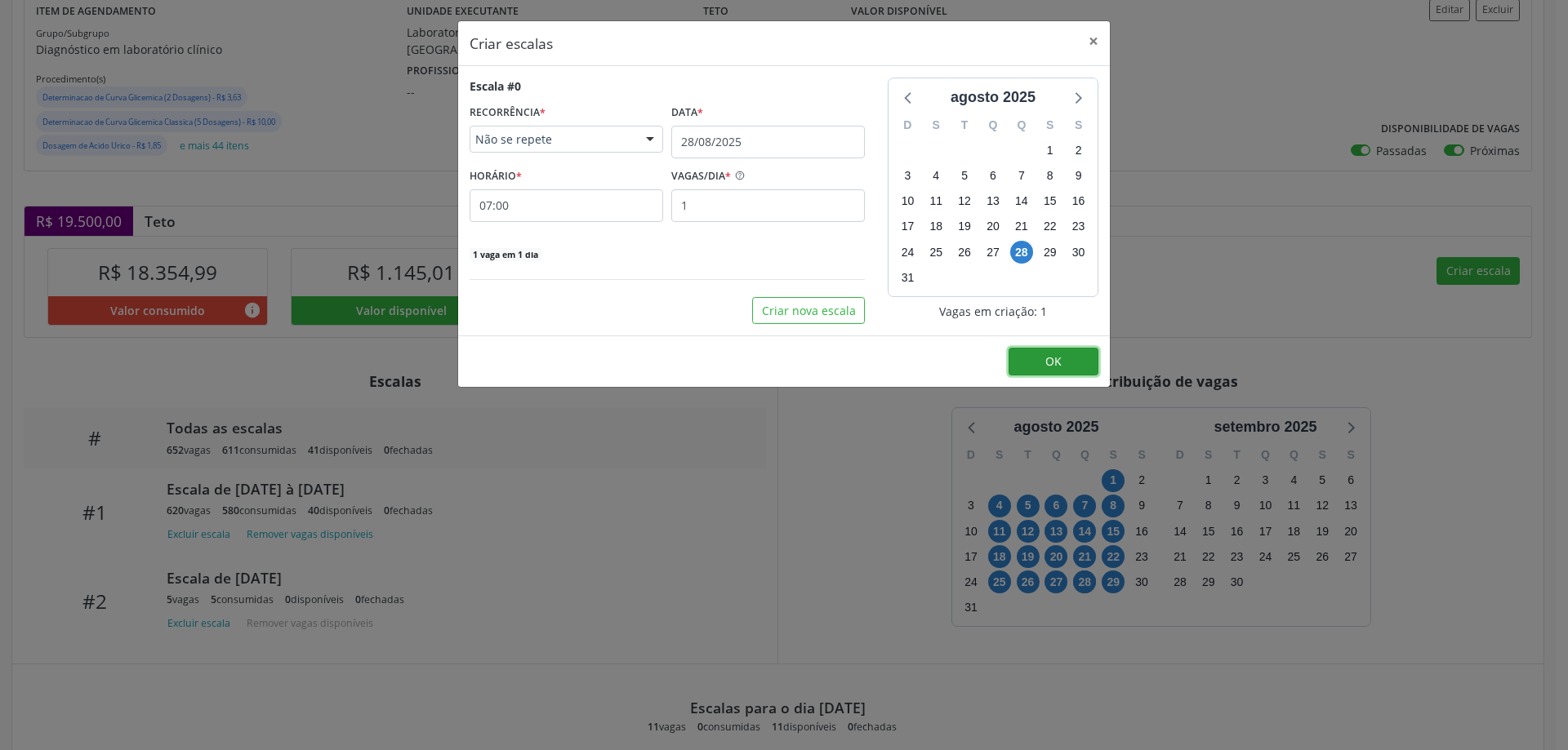
click at [1068, 371] on button "OK" at bounding box center [1054, 362] width 90 height 28
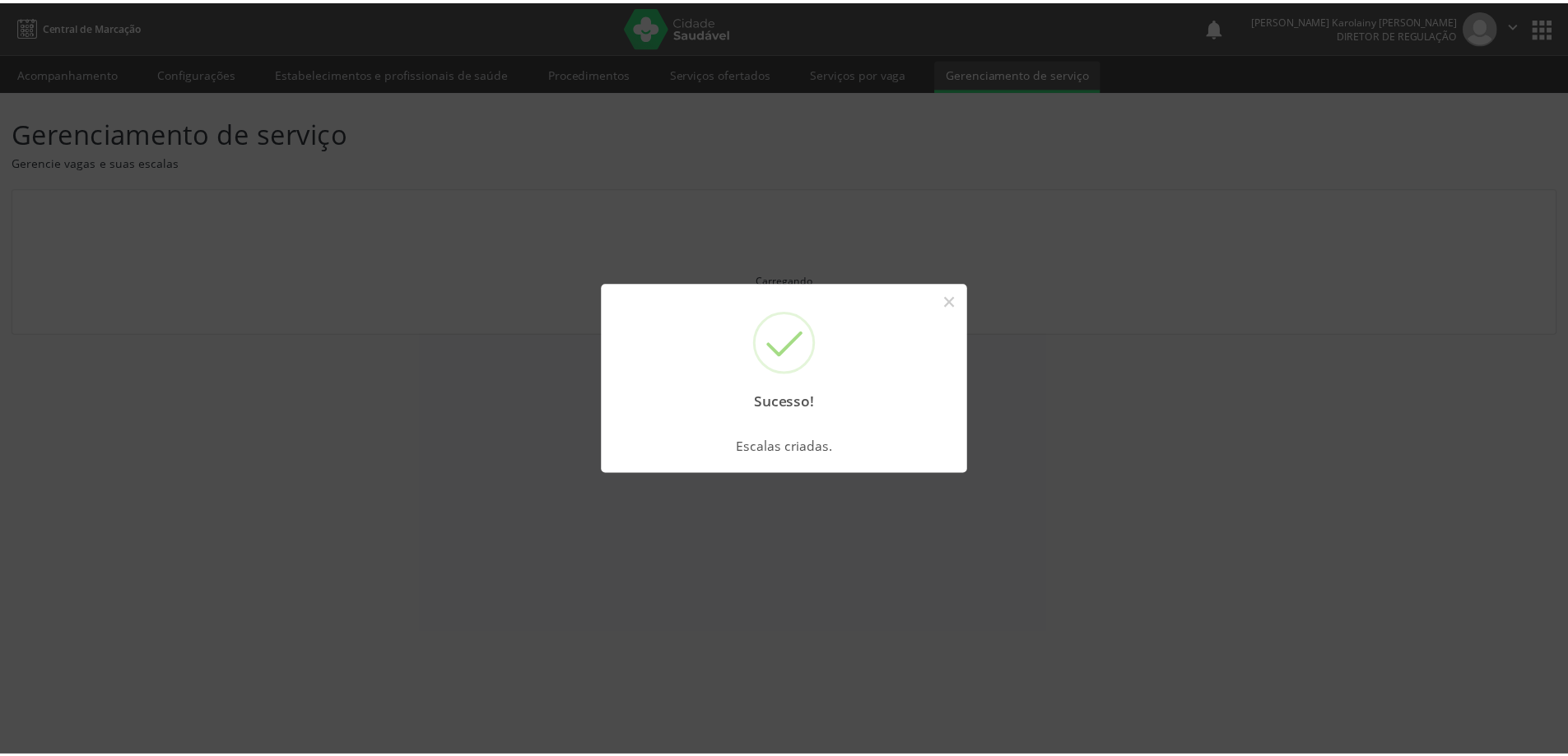
scroll to position [0, 0]
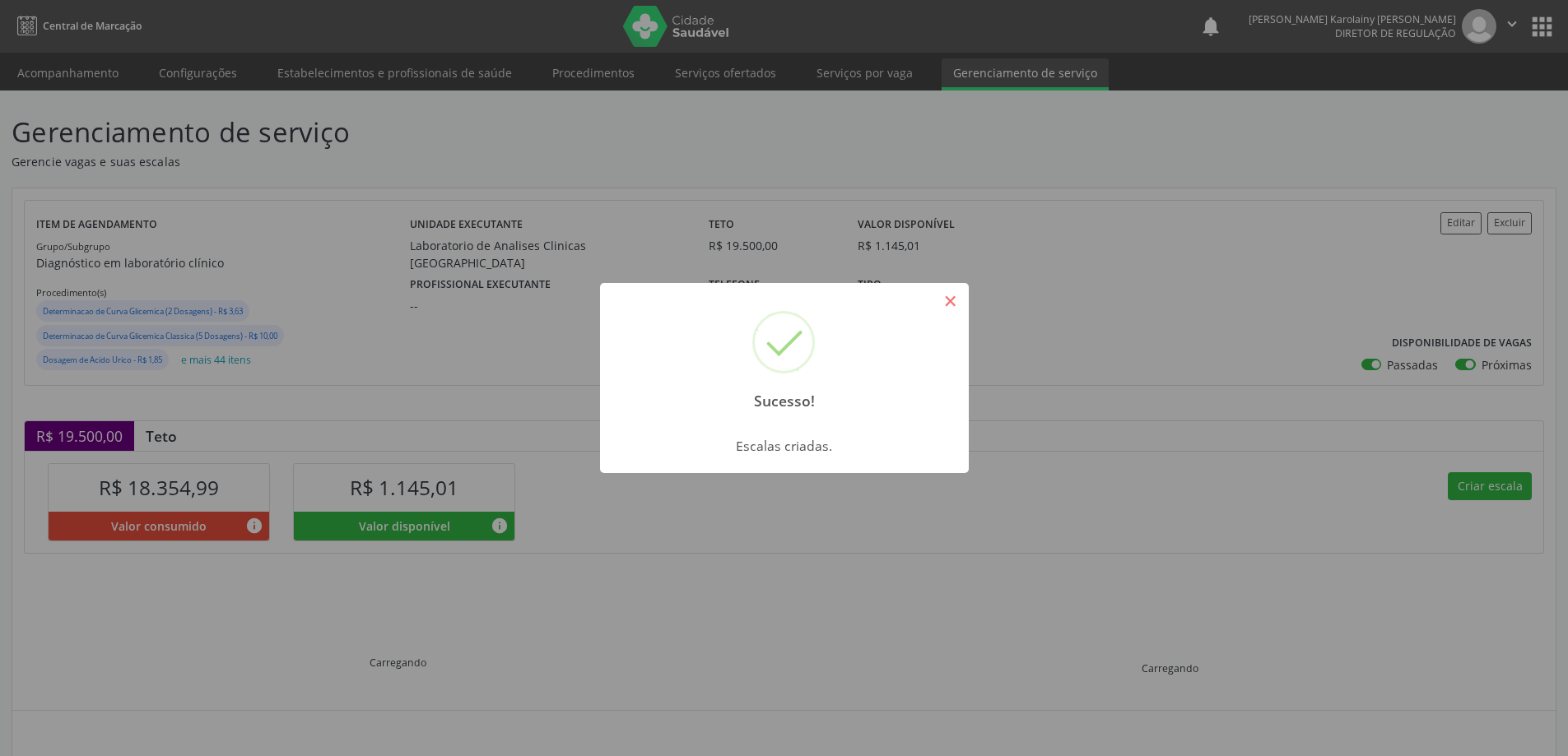
click at [952, 310] on button "×" at bounding box center [951, 301] width 28 height 28
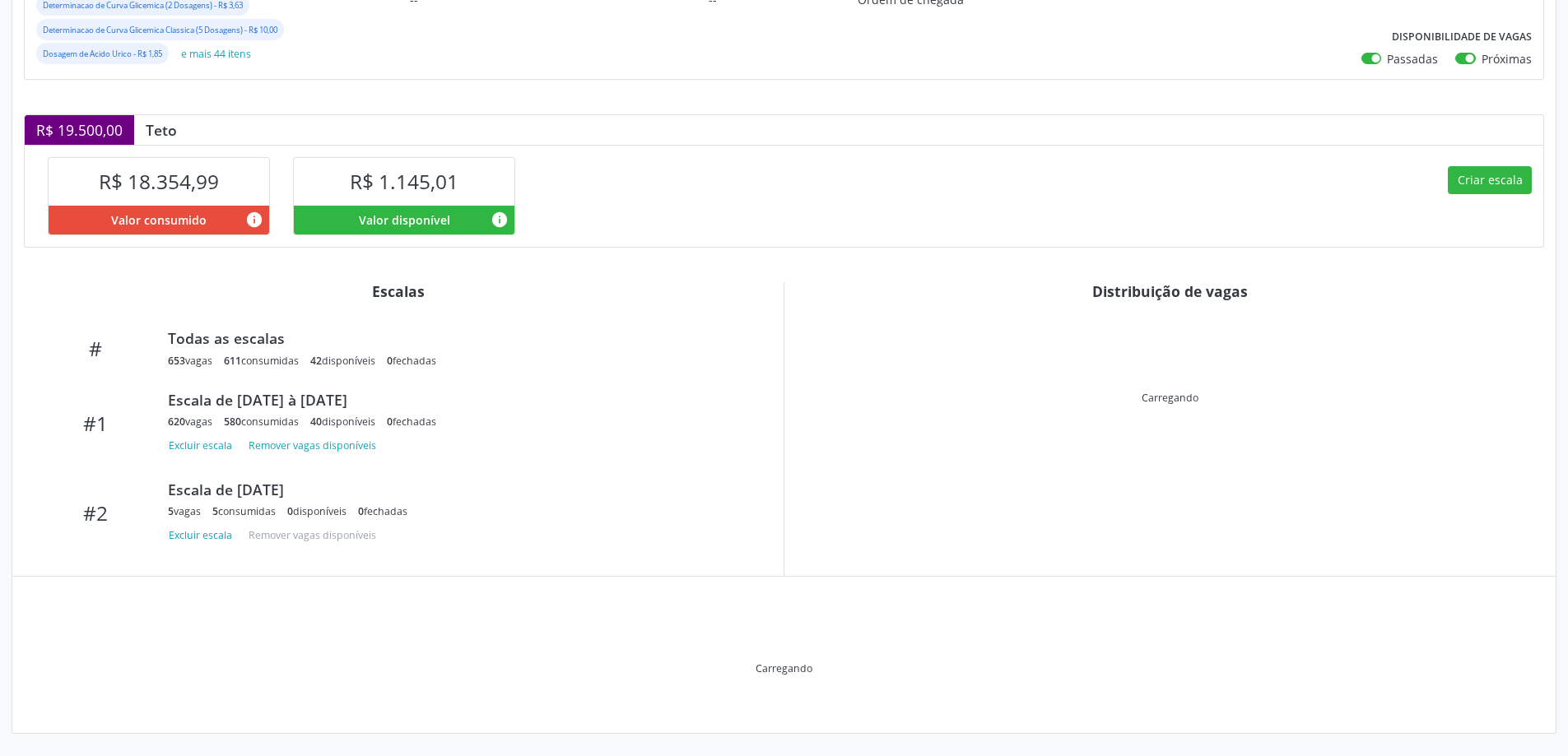
scroll to position [307, 0]
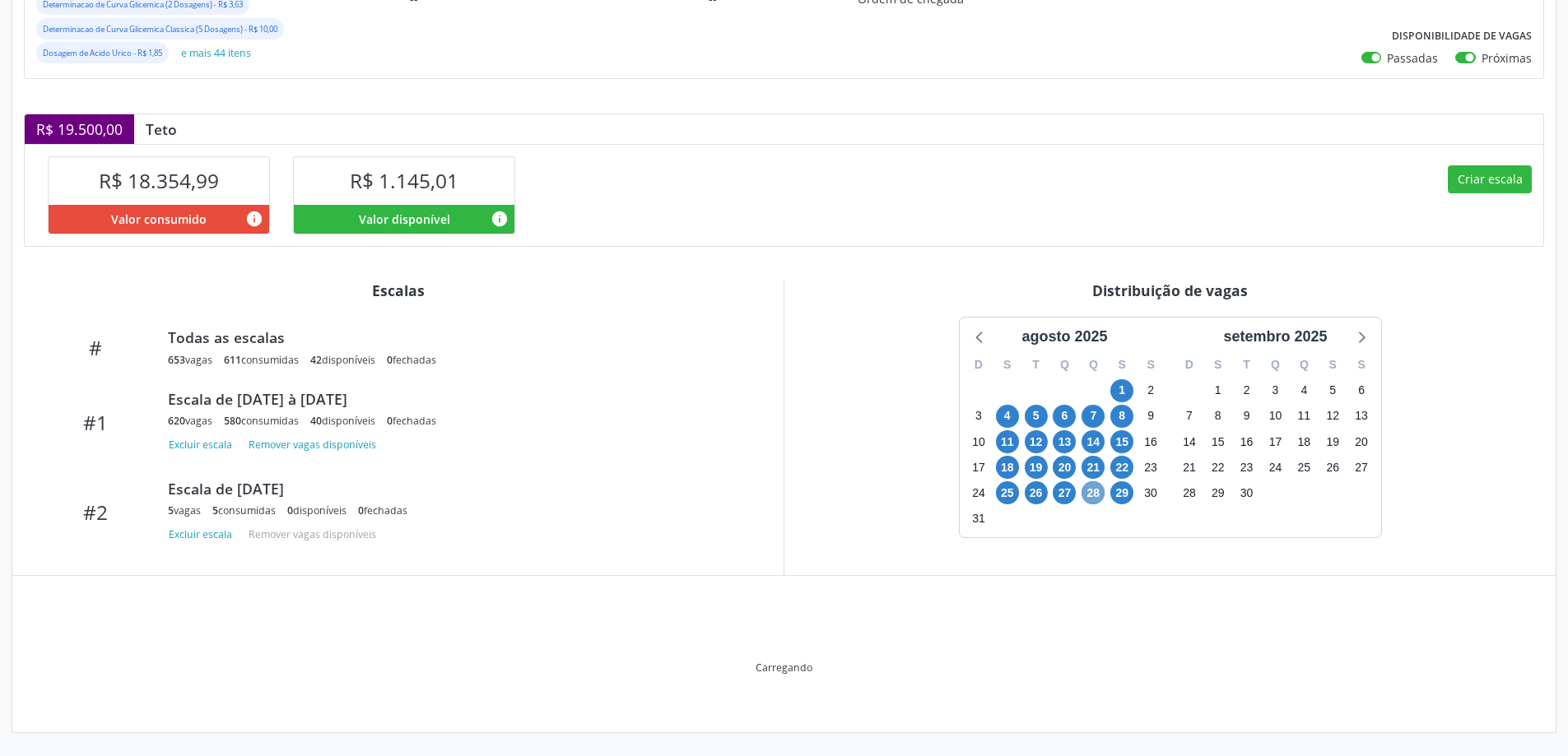
click at [1093, 501] on span "28" at bounding box center [1094, 493] width 23 height 23
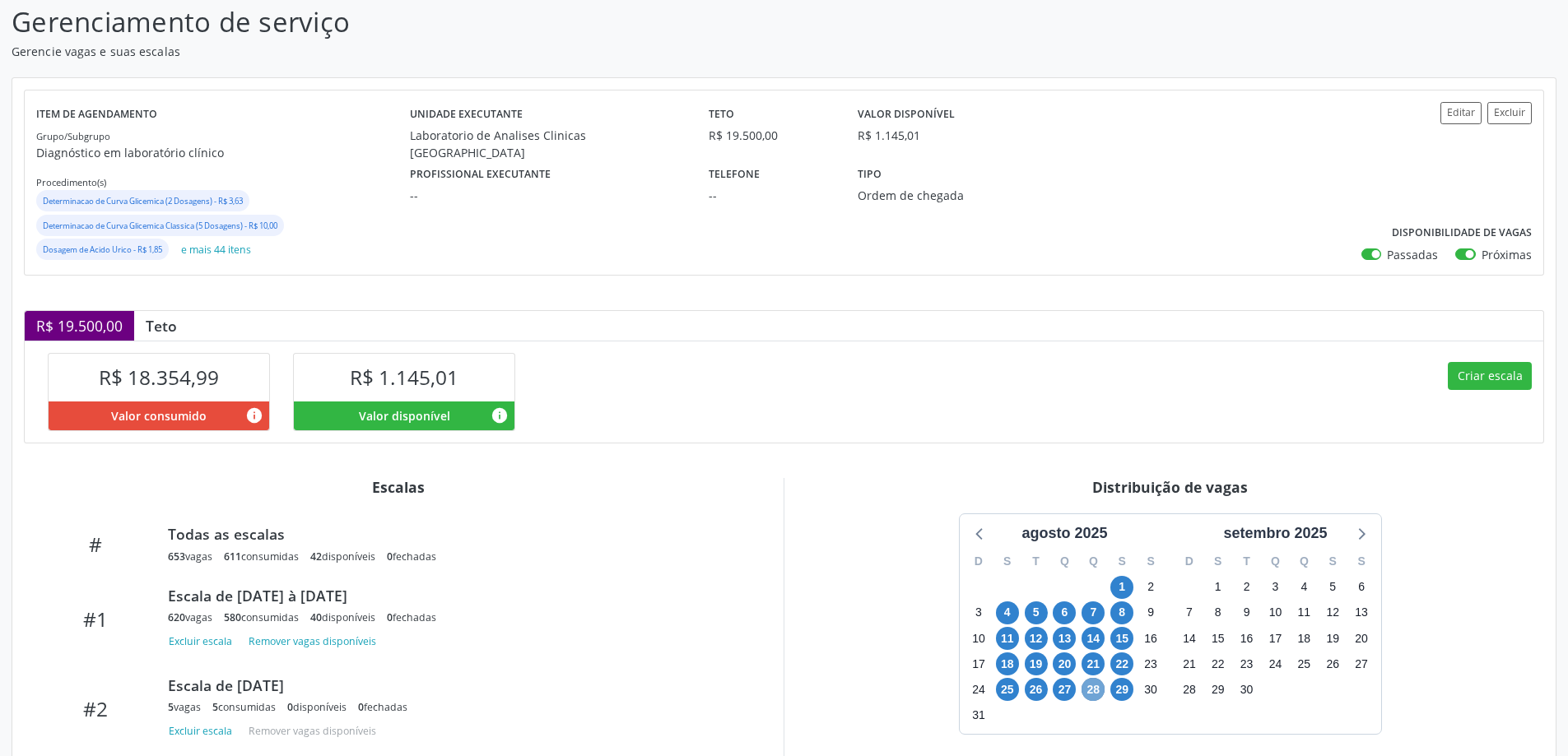
scroll to position [0, 0]
